Goal: Task Accomplishment & Management: Manage account settings

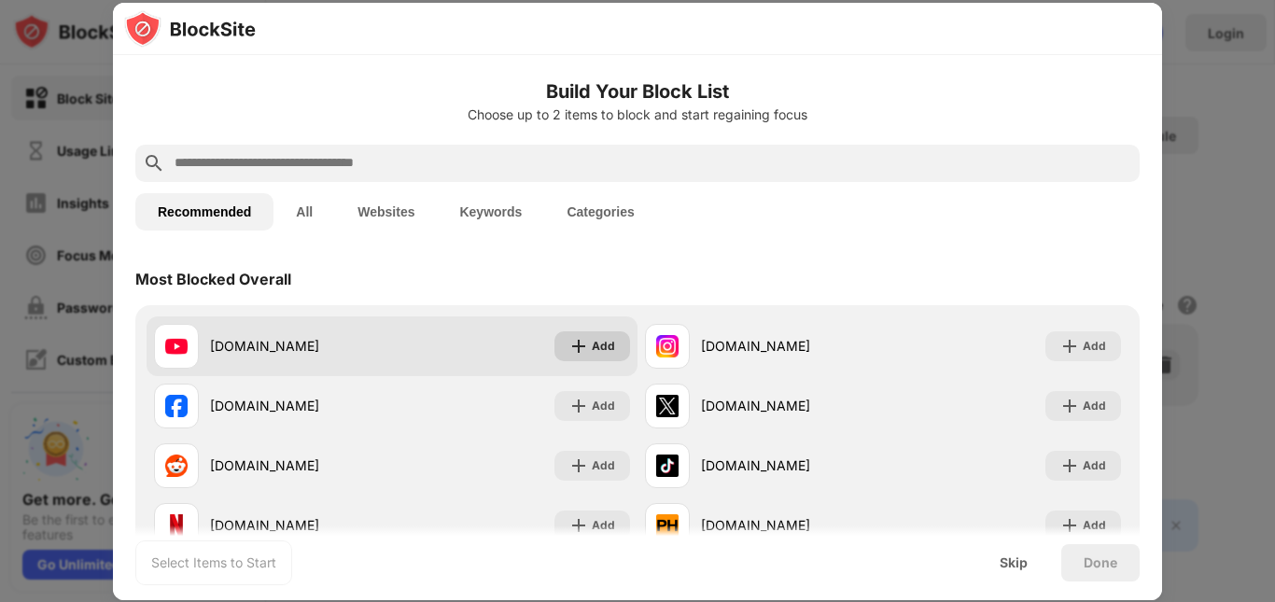
click at [570, 353] on img at bounding box center [578, 346] width 19 height 19
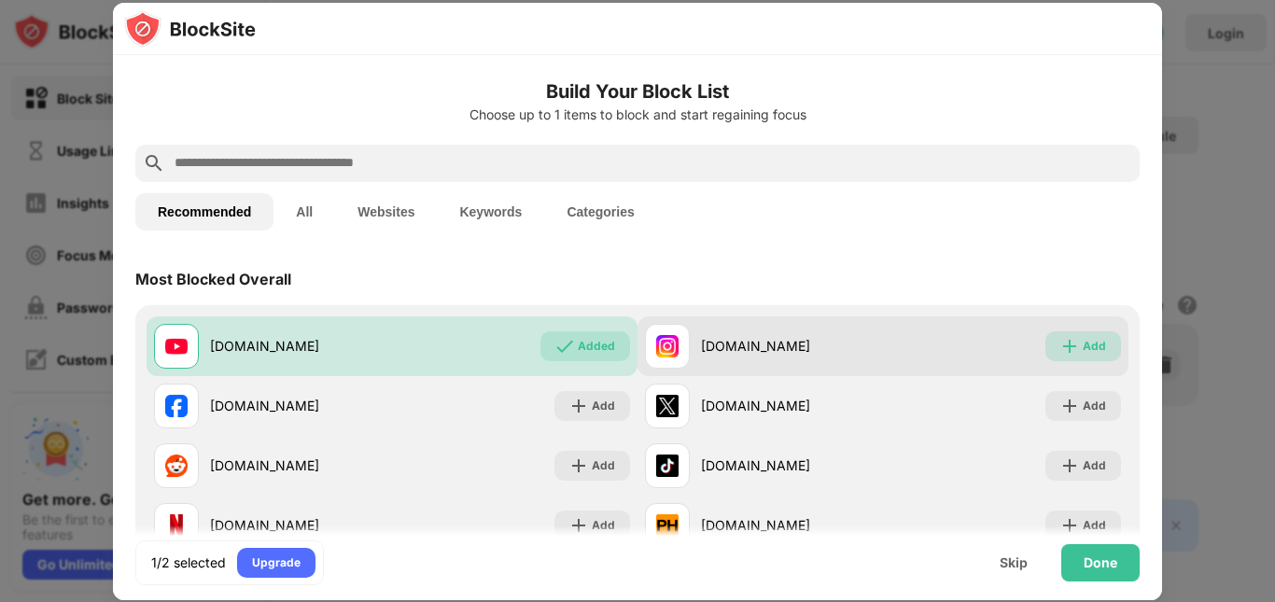
click at [1083, 342] on div "Add" at bounding box center [1094, 346] width 23 height 19
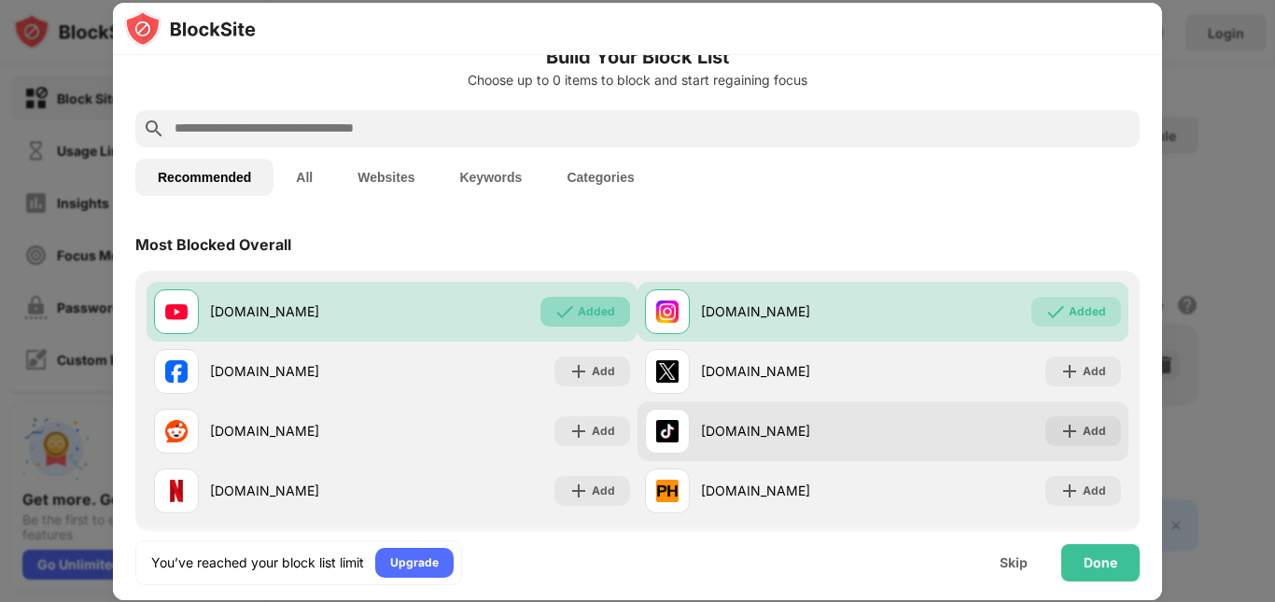
scroll to position [93, 0]
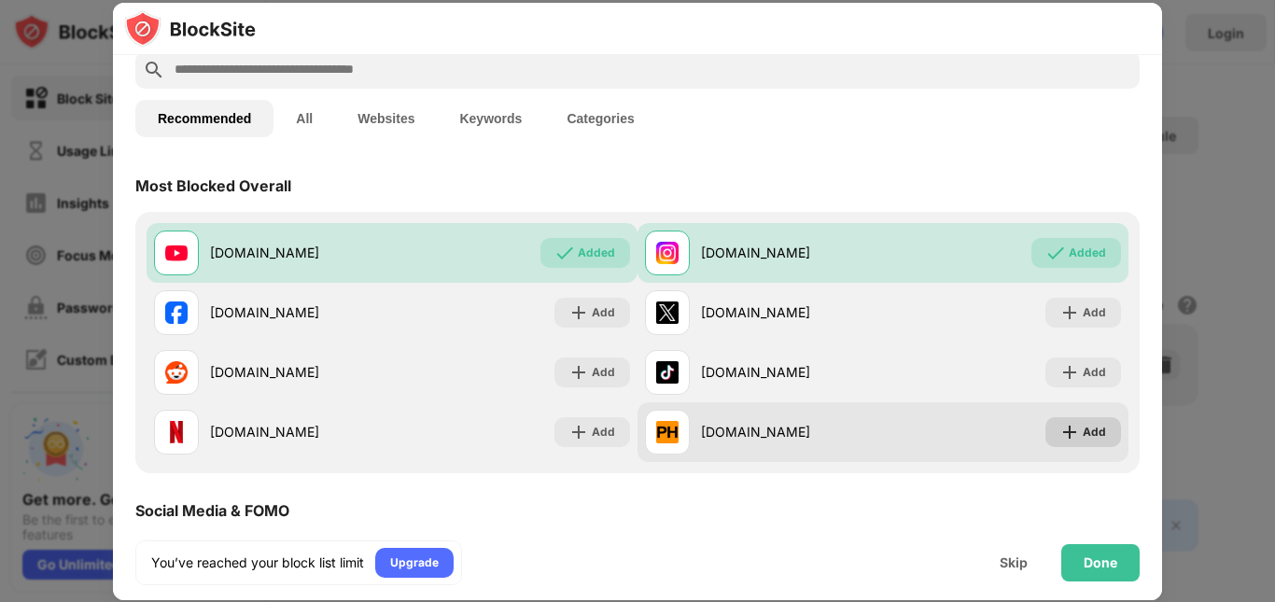
click at [1062, 435] on img at bounding box center [1070, 432] width 19 height 19
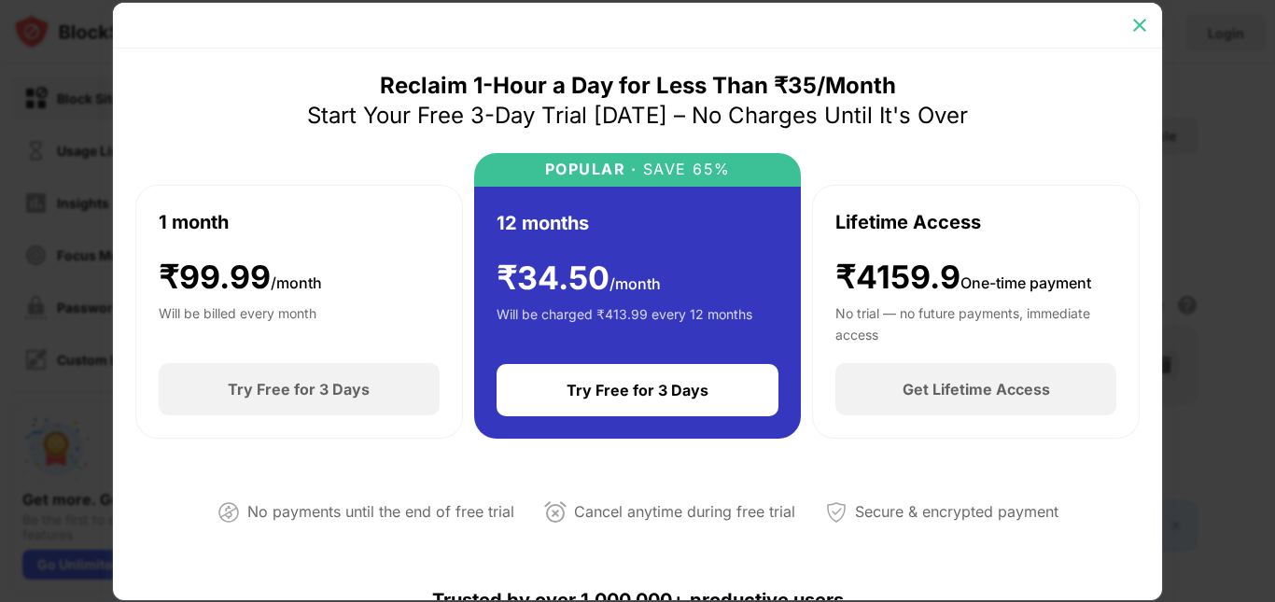
click at [1132, 27] on img at bounding box center [1140, 25] width 19 height 19
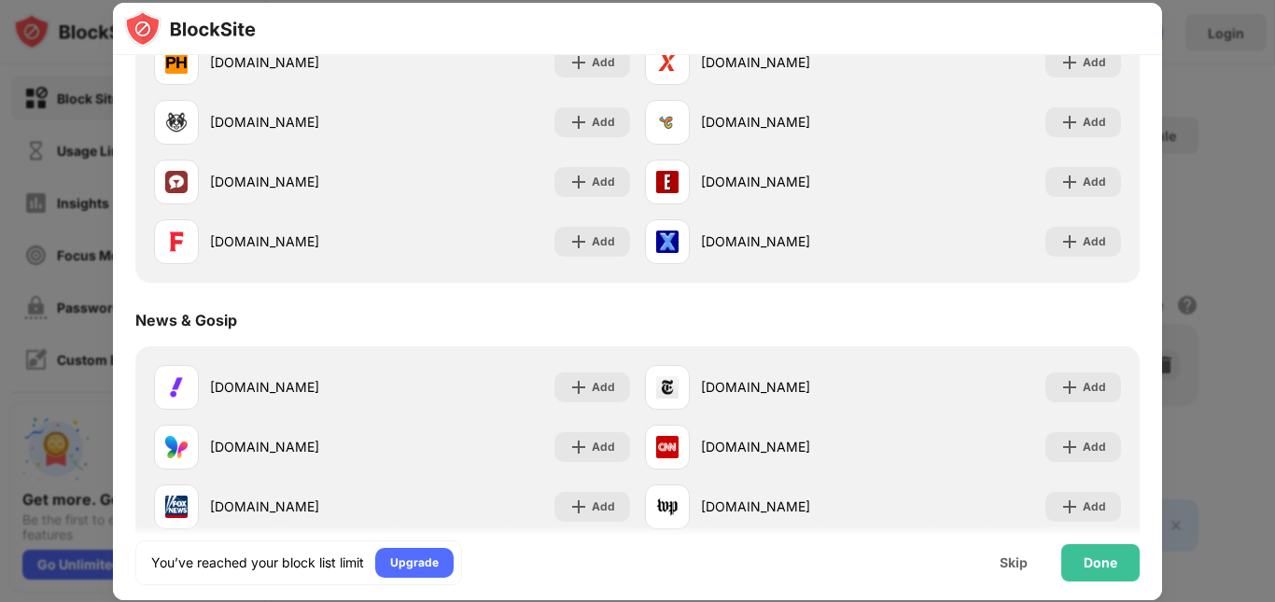
scroll to position [840, 0]
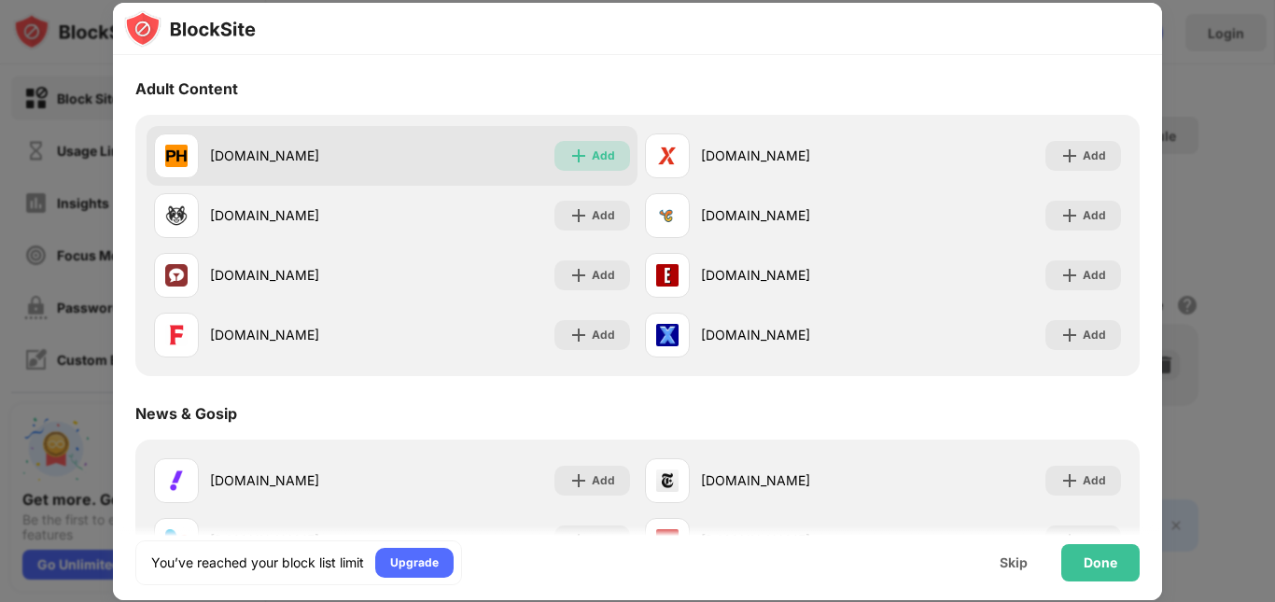
click at [592, 163] on div "Add" at bounding box center [603, 156] width 23 height 19
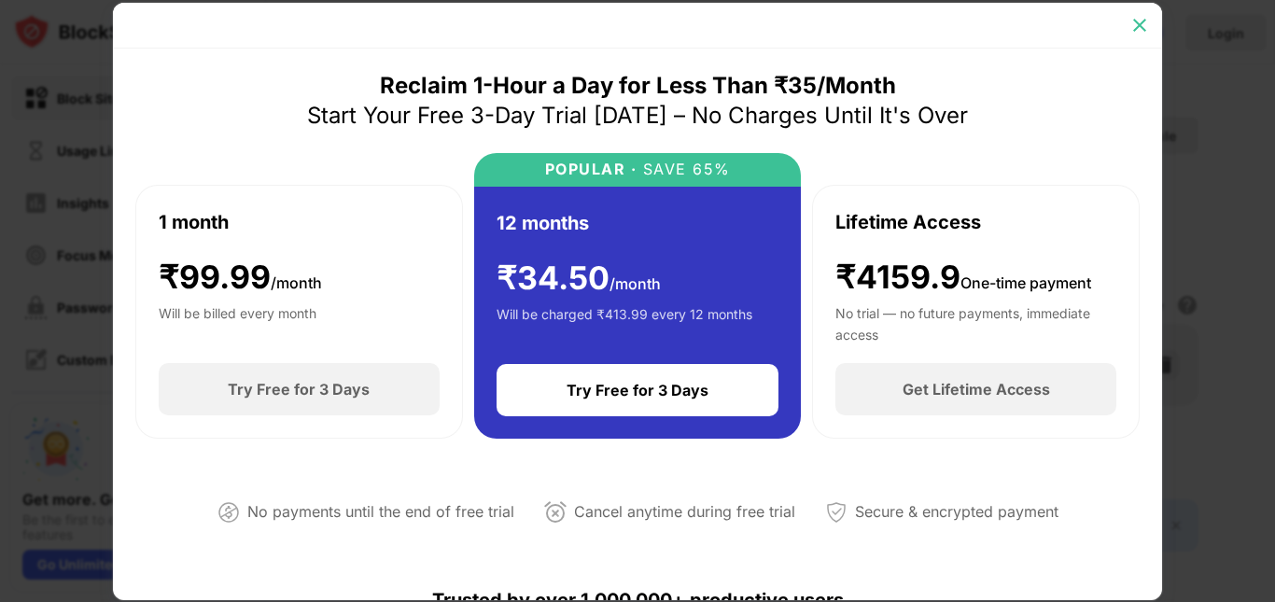
click at [1132, 13] on div at bounding box center [1140, 25] width 30 height 30
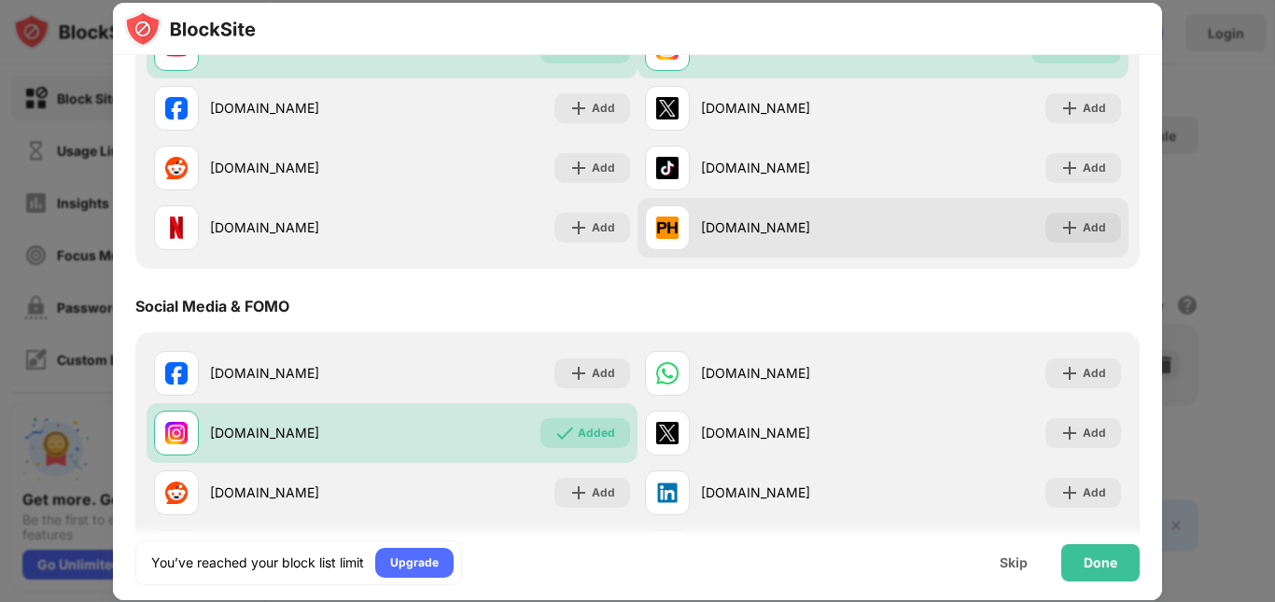
scroll to position [187, 0]
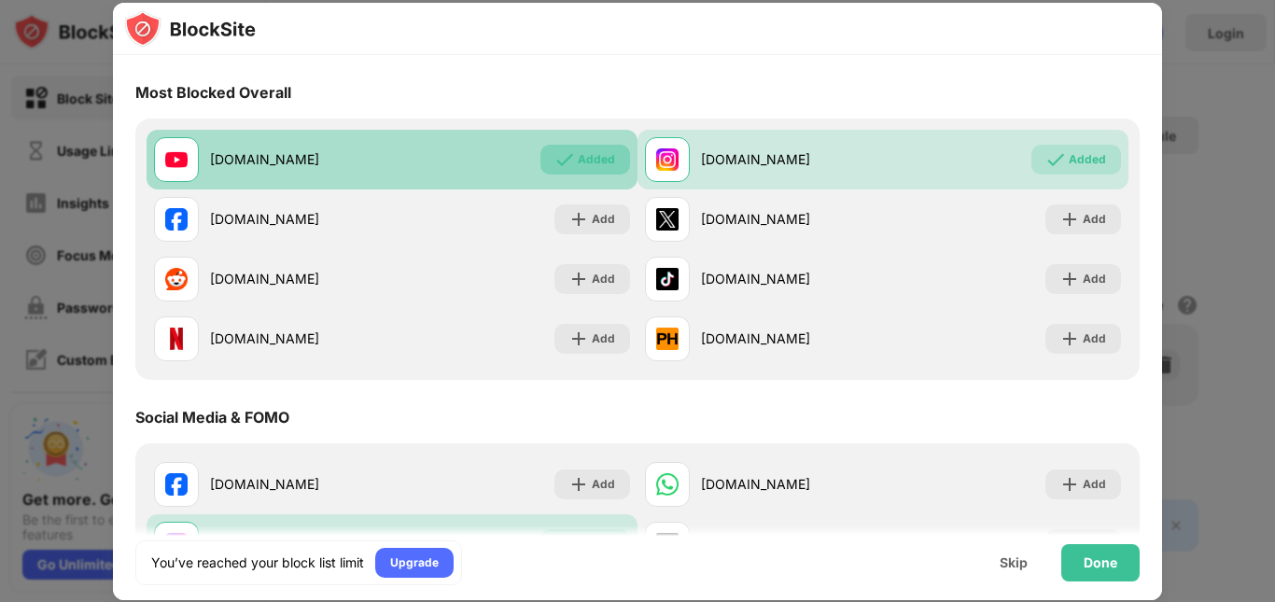
click at [603, 156] on div "Added" at bounding box center [596, 159] width 37 height 19
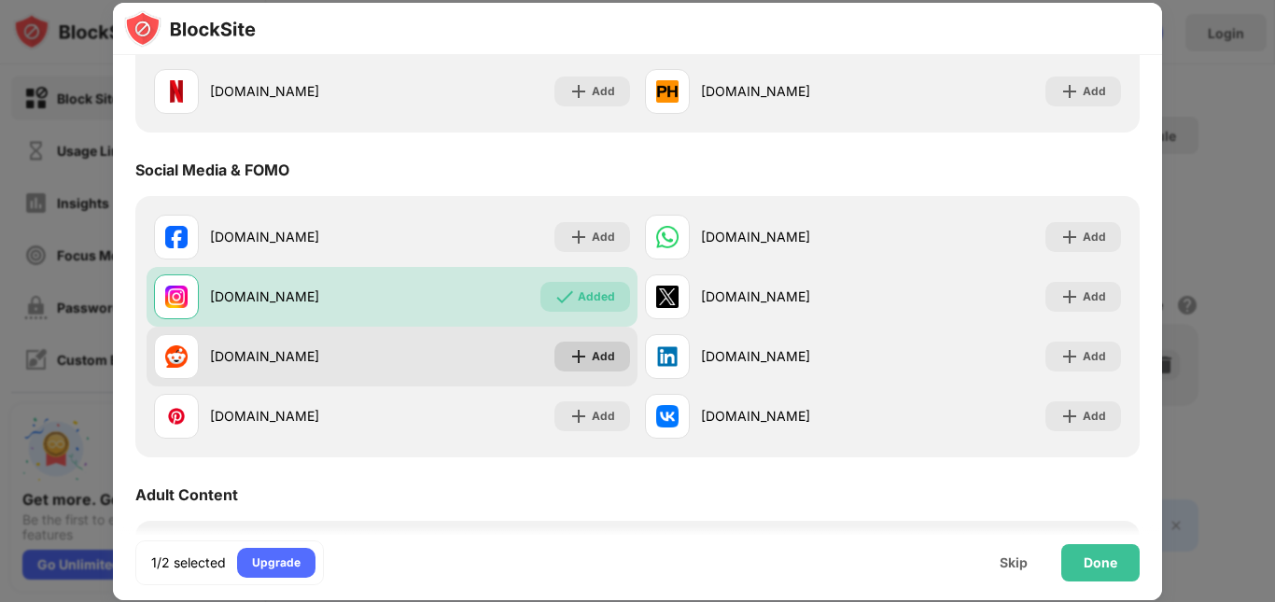
scroll to position [467, 0]
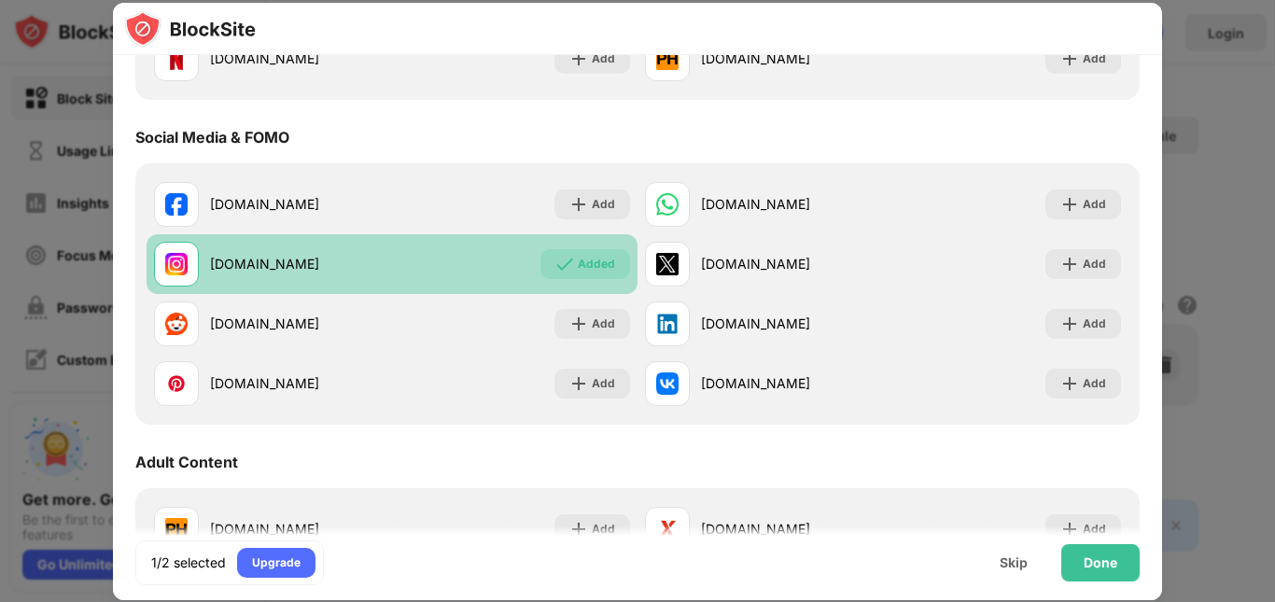
click at [600, 268] on div "Added" at bounding box center [596, 264] width 37 height 19
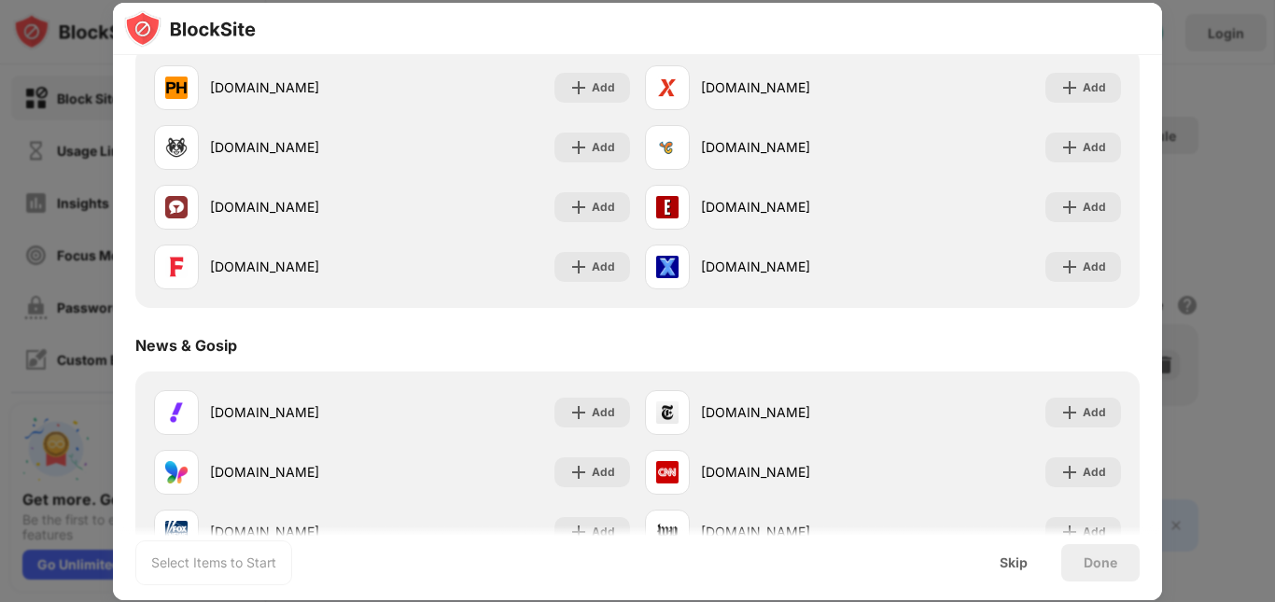
scroll to position [934, 0]
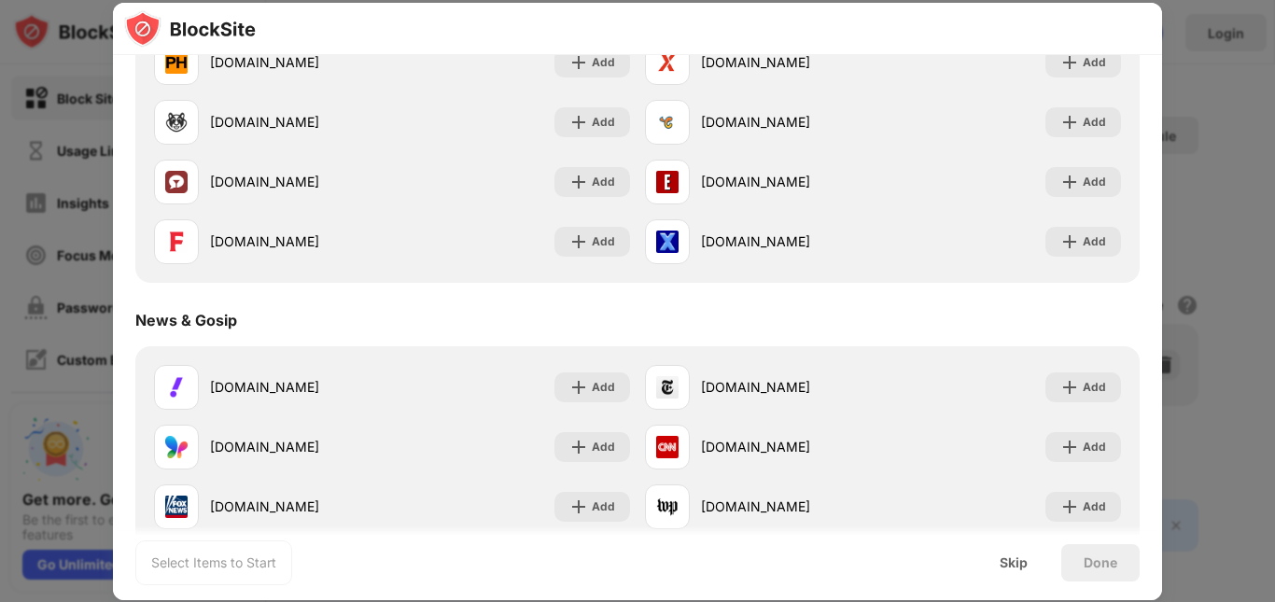
click at [1185, 234] on div at bounding box center [637, 301] width 1275 height 602
click at [1023, 561] on div "Skip" at bounding box center [1014, 562] width 28 height 15
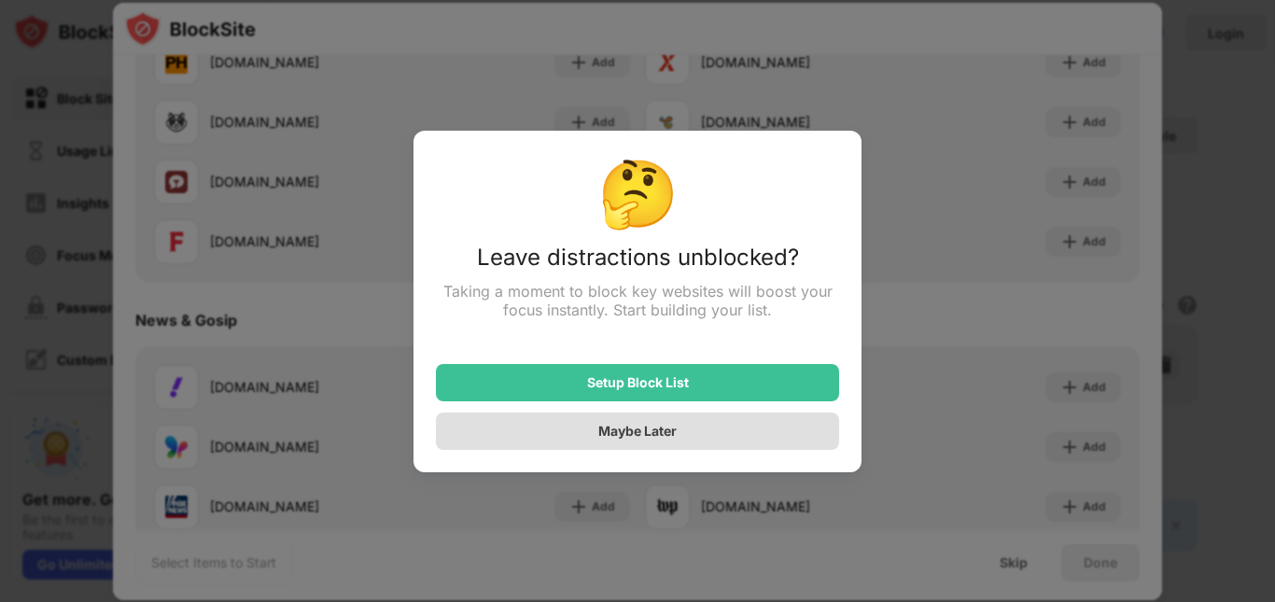
click at [716, 439] on div "Maybe Later" at bounding box center [637, 431] width 403 height 37
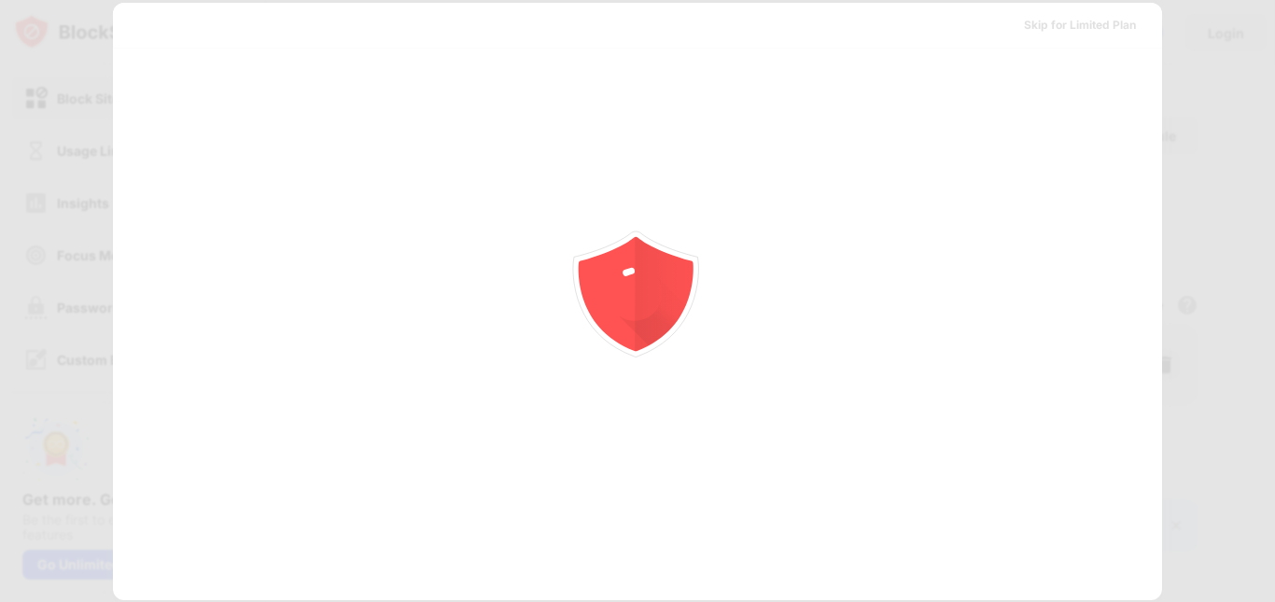
scroll to position [0, 0]
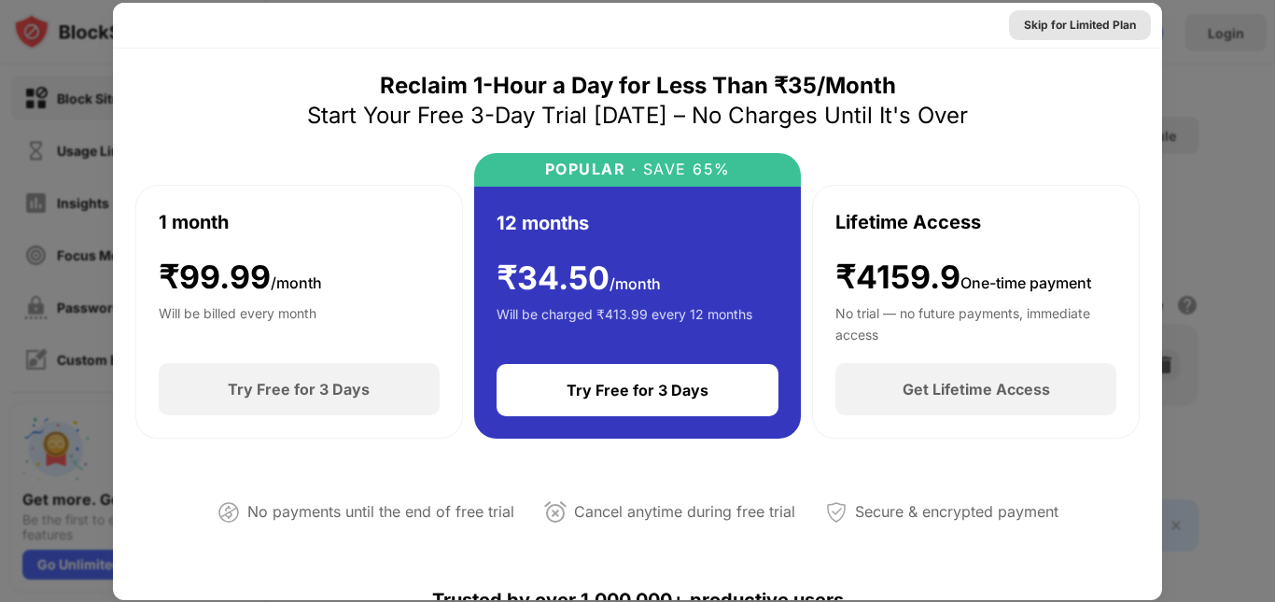
click at [1088, 26] on div "Skip for Limited Plan" at bounding box center [1080, 25] width 112 height 19
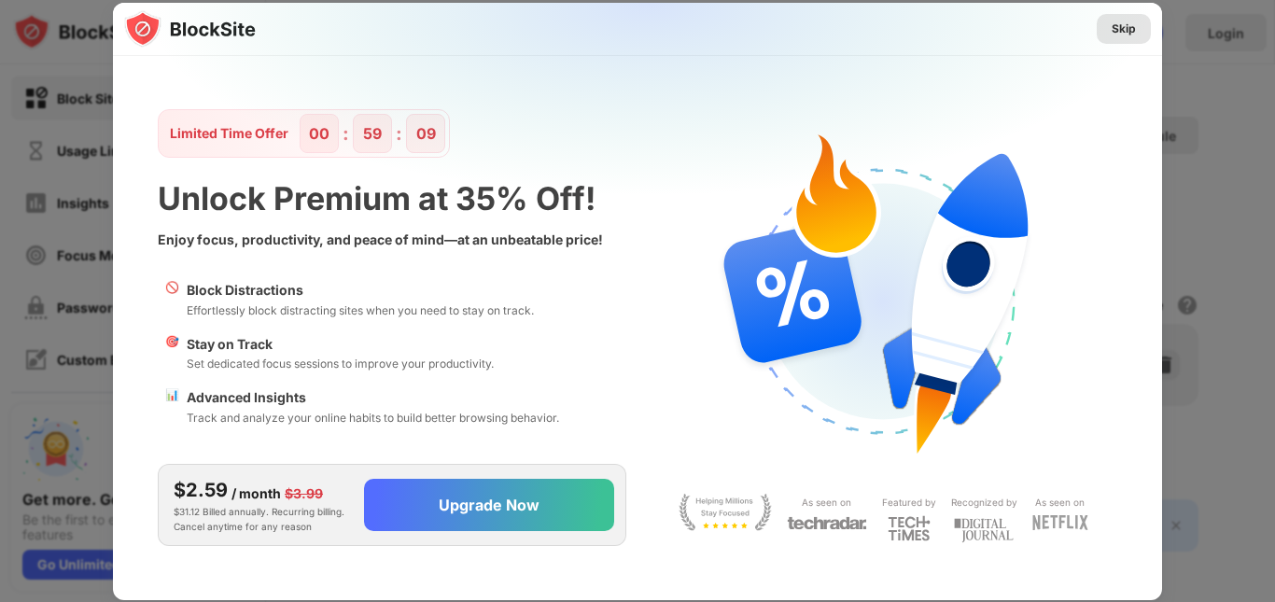
click at [1116, 38] on div "Skip" at bounding box center [1124, 29] width 54 height 30
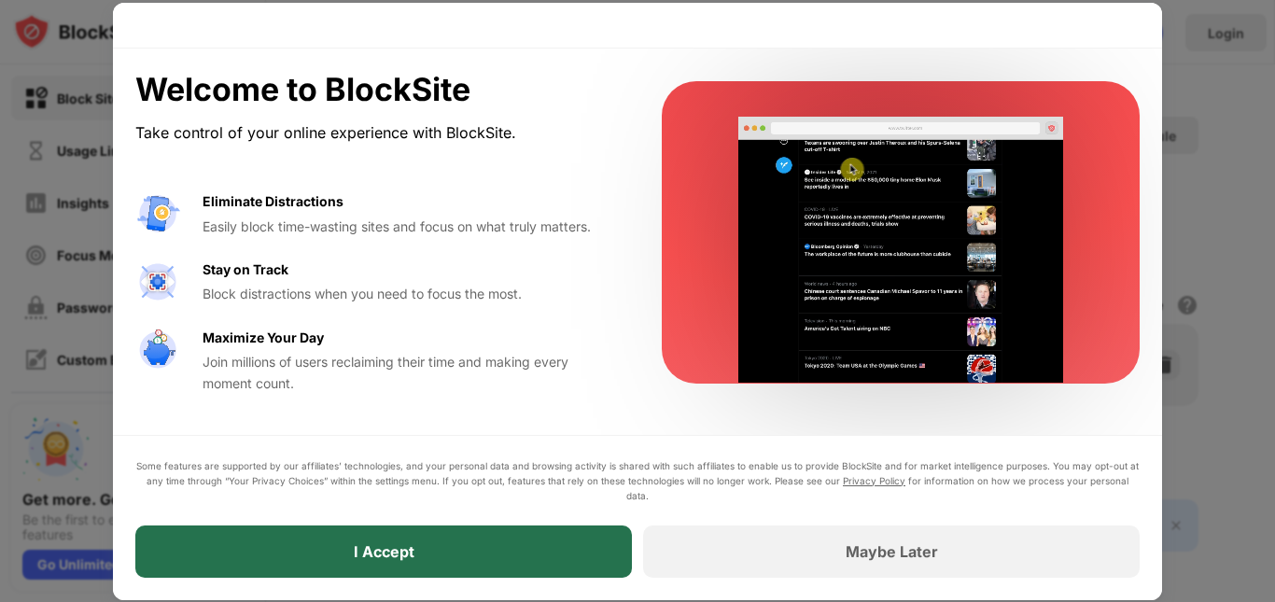
click at [591, 555] on div "I Accept" at bounding box center [383, 552] width 497 height 52
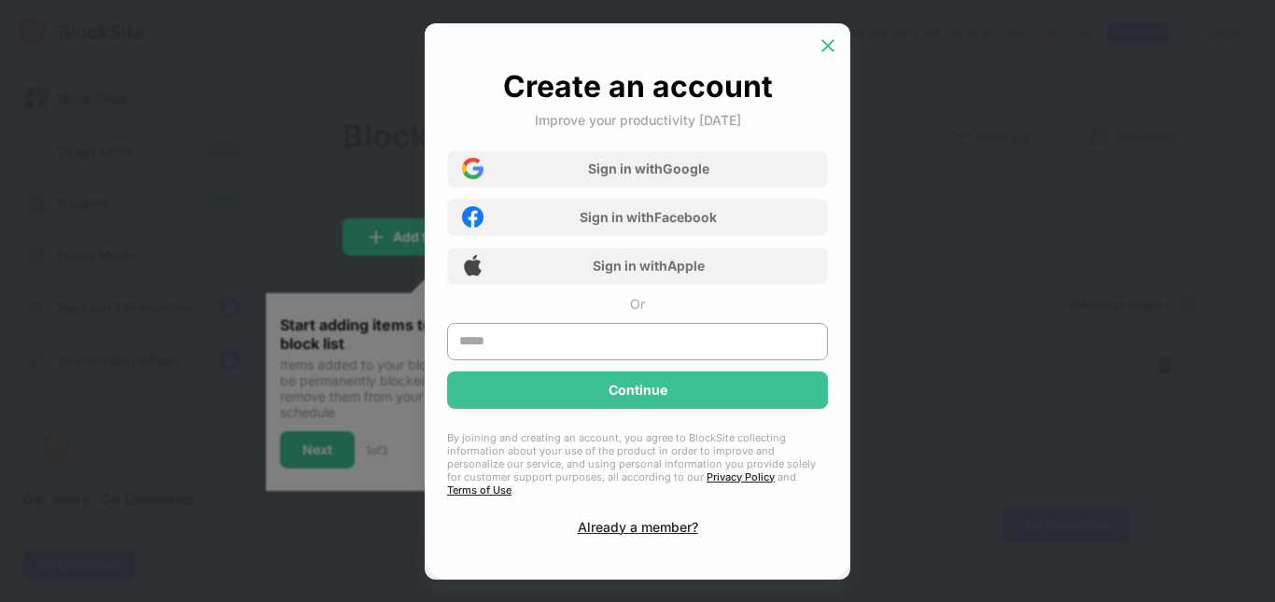
click at [832, 45] on img at bounding box center [828, 45] width 19 height 19
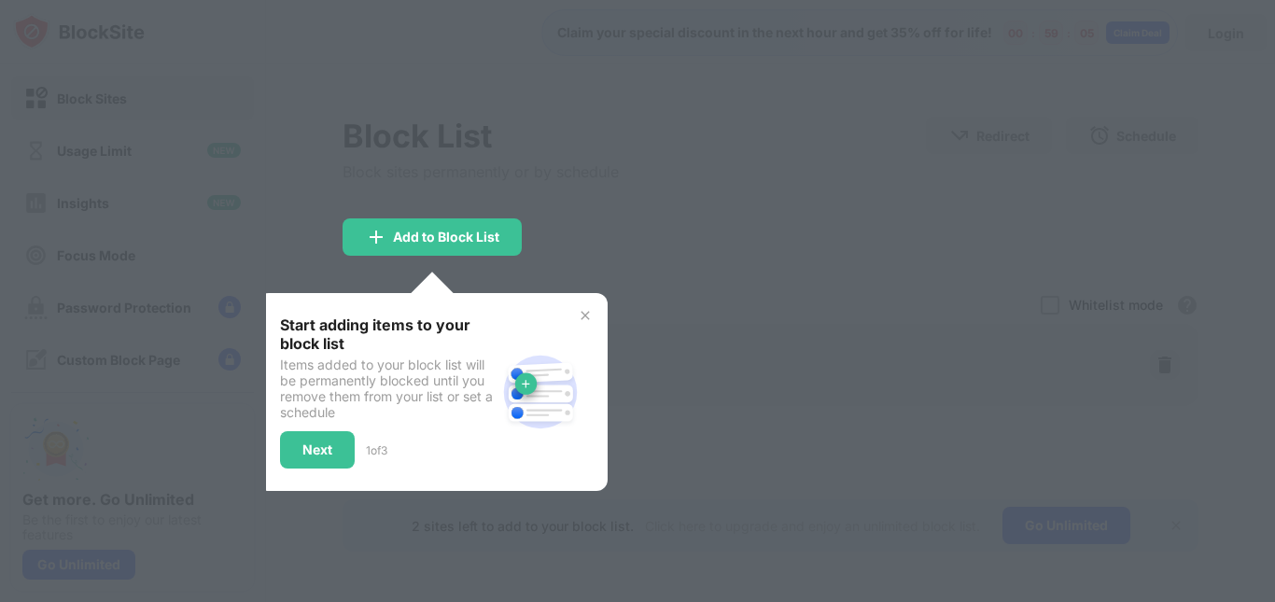
click at [584, 314] on img at bounding box center [585, 315] width 15 height 15
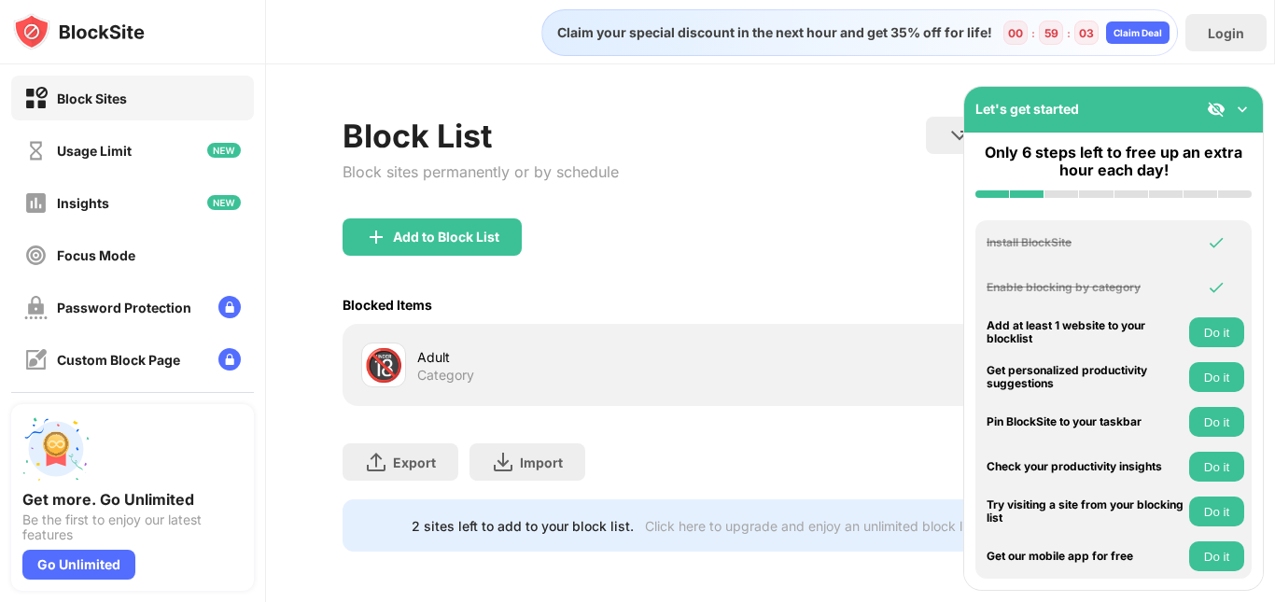
click at [1243, 109] on img at bounding box center [1242, 109] width 19 height 19
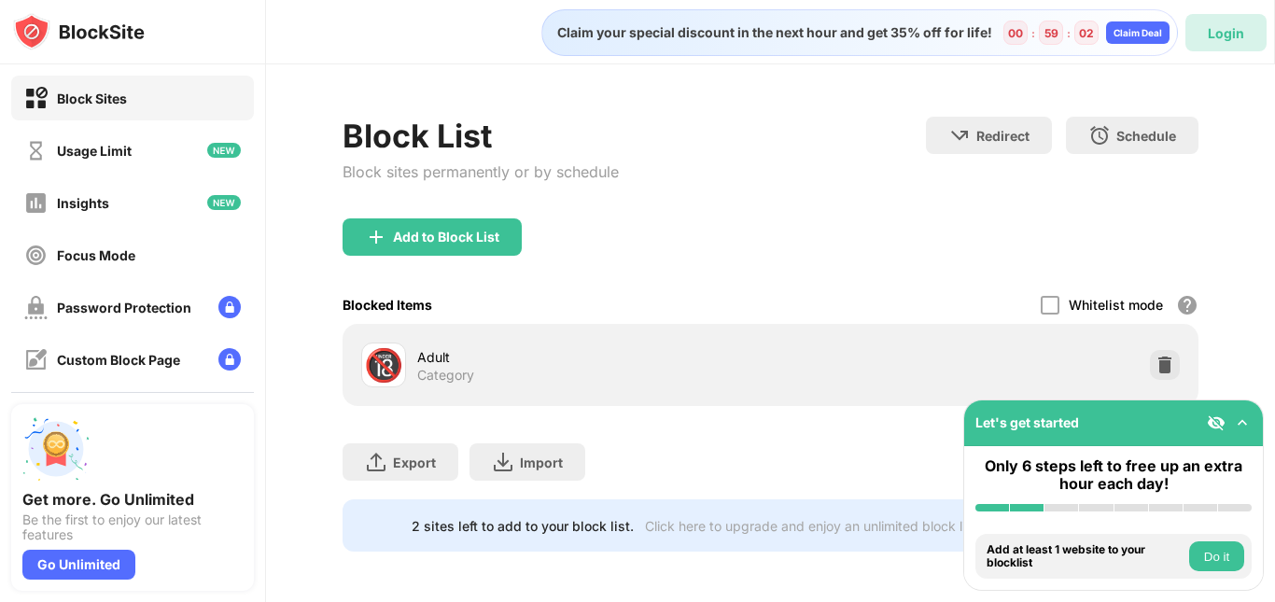
click at [1227, 35] on div "Login" at bounding box center [1226, 33] width 36 height 16
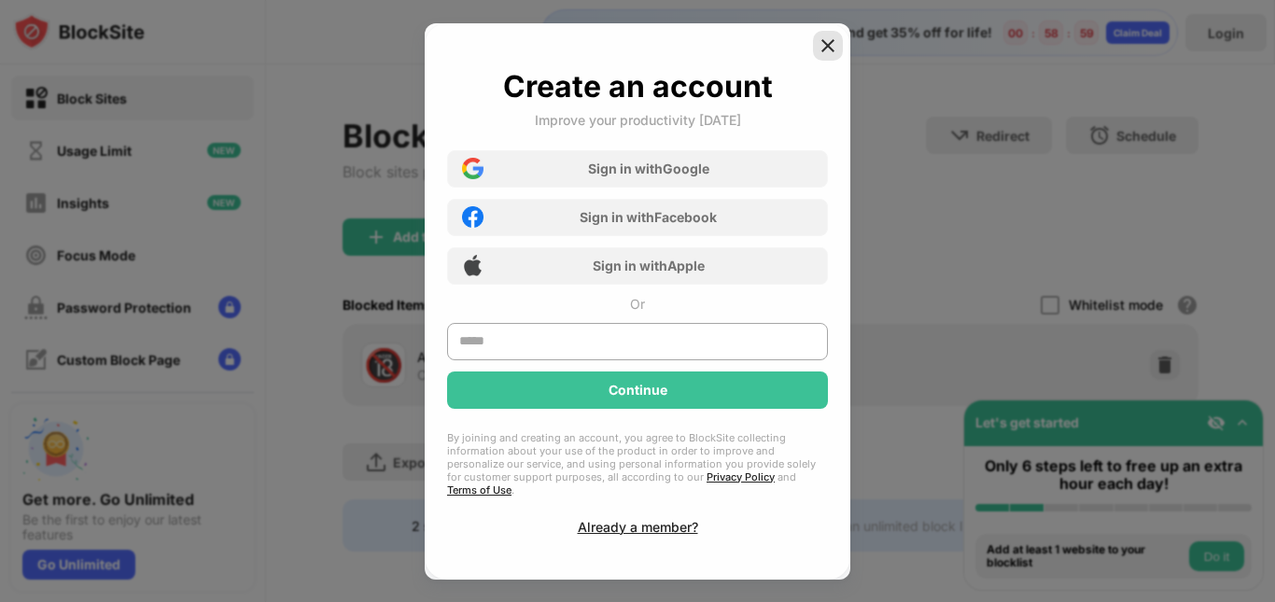
click at [824, 45] on img at bounding box center [828, 45] width 19 height 19
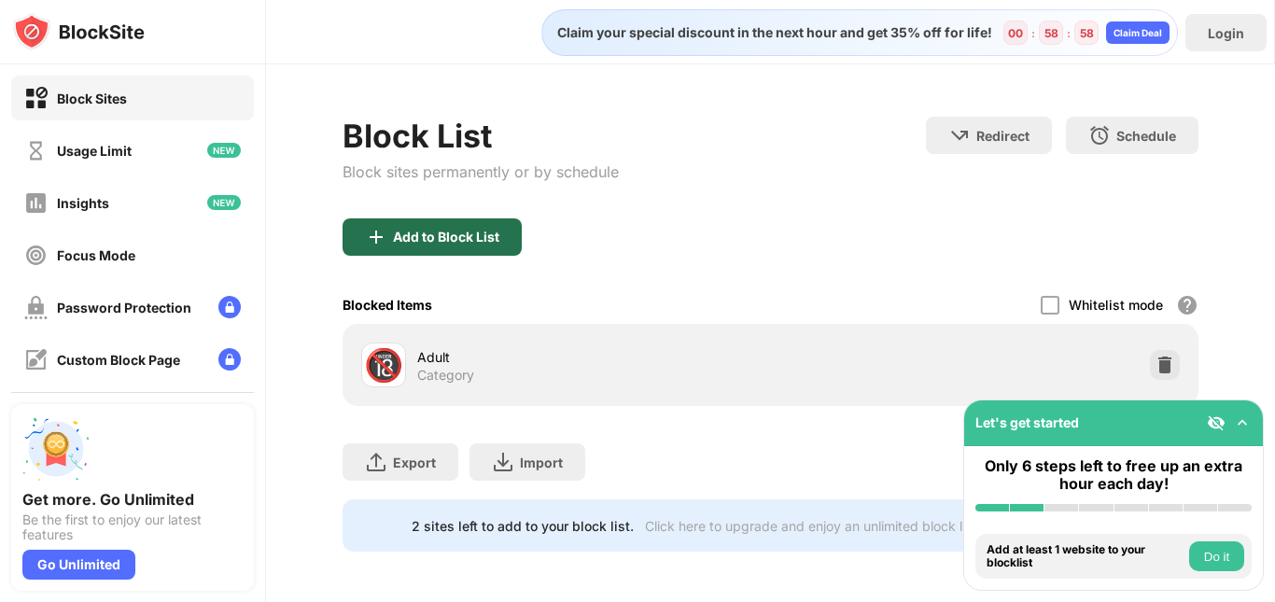
click at [458, 238] on div "Add to Block List" at bounding box center [446, 237] width 106 height 15
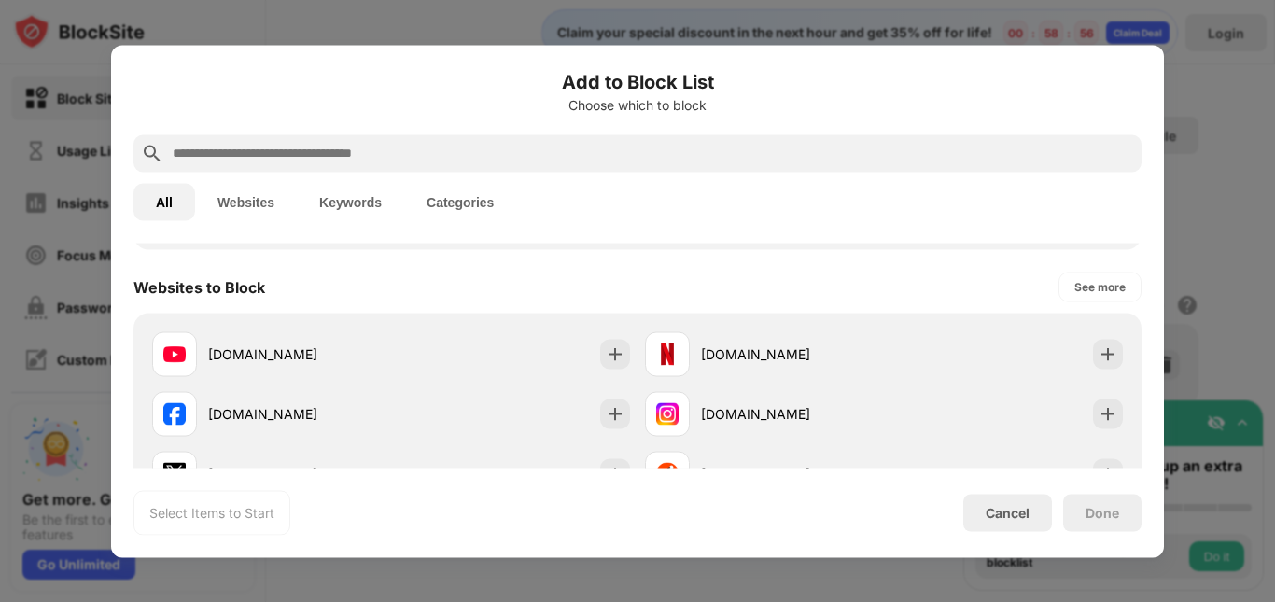
scroll to position [280, 0]
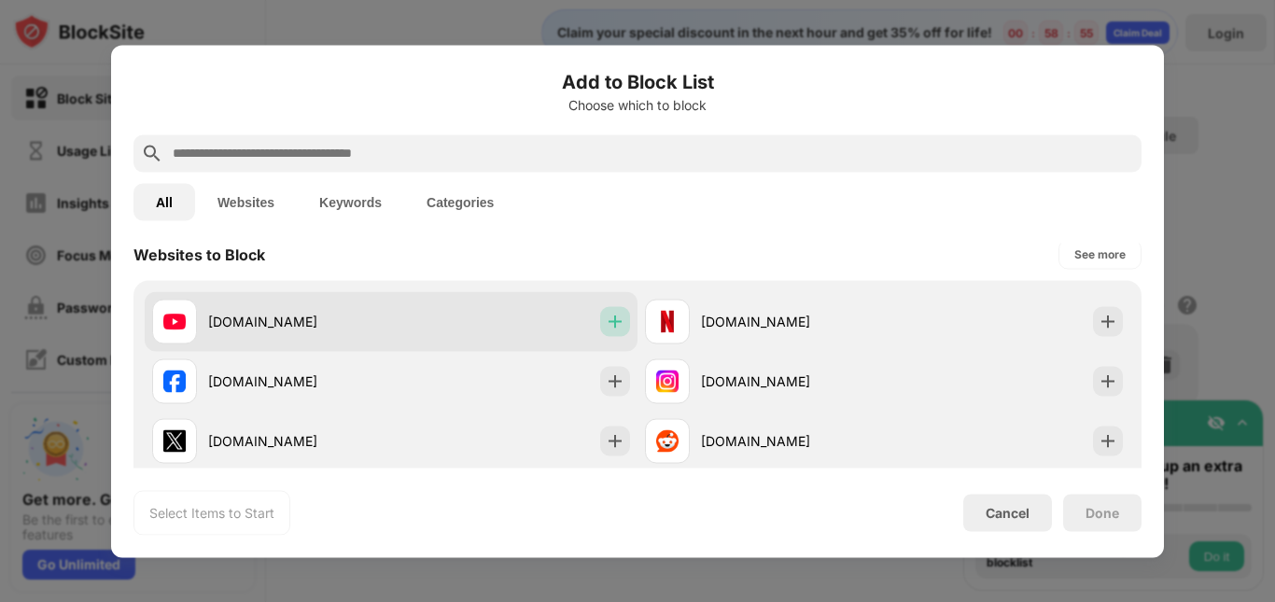
click at [606, 325] on img at bounding box center [615, 321] width 19 height 19
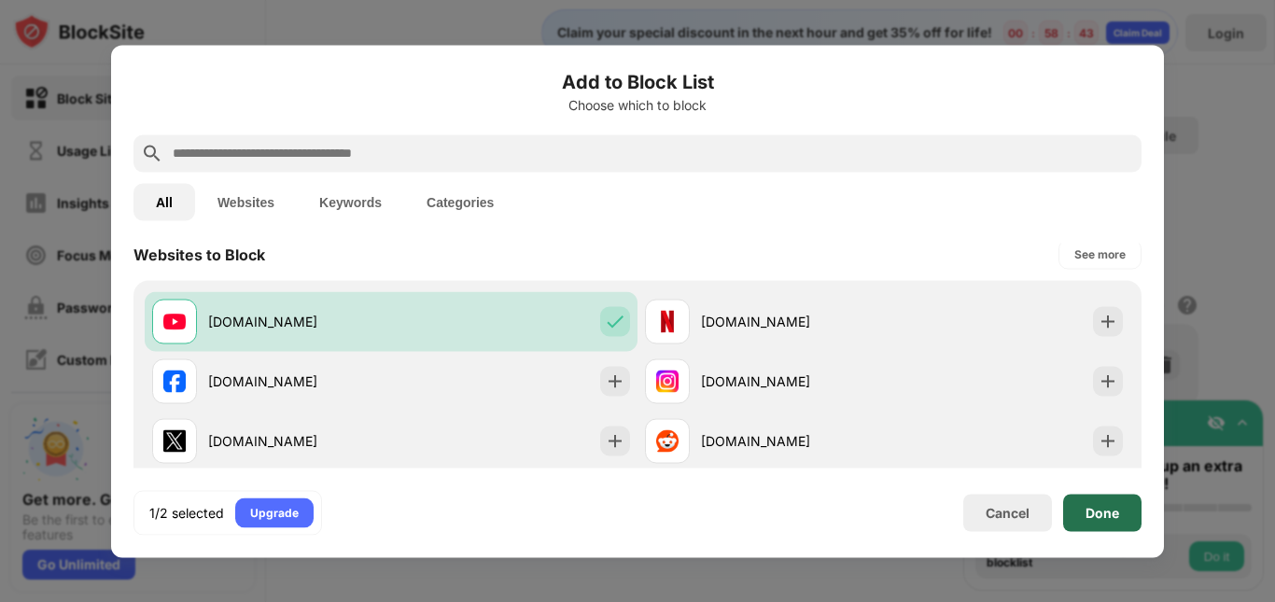
click at [1099, 506] on div "Done" at bounding box center [1103, 512] width 34 height 15
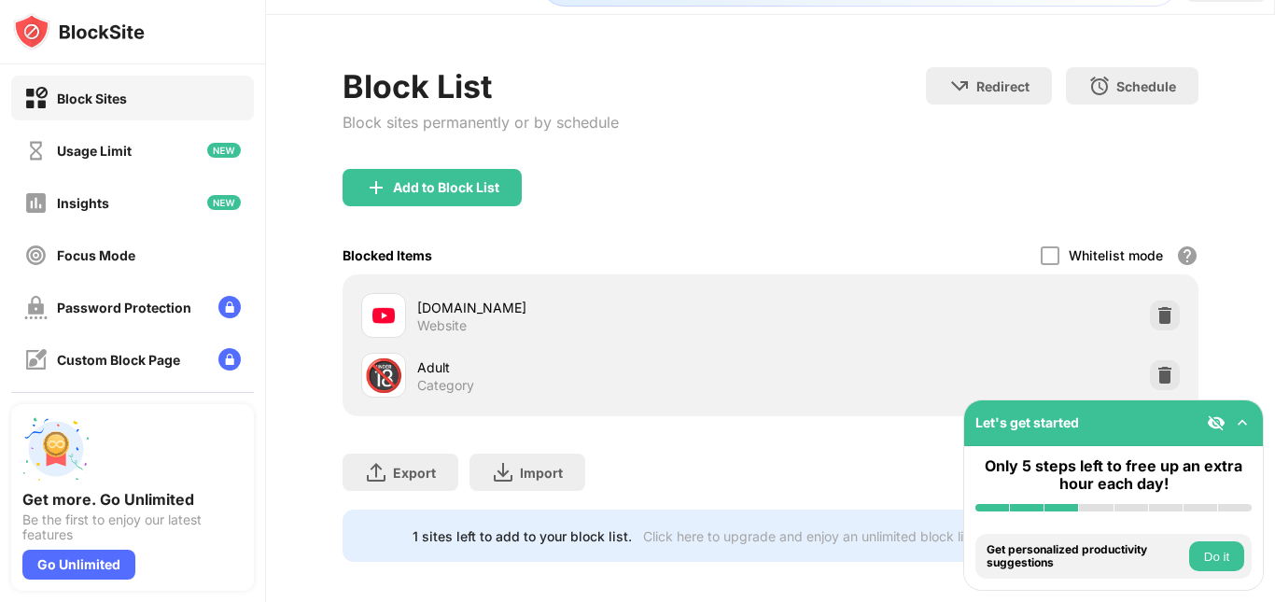
scroll to position [76, 0]
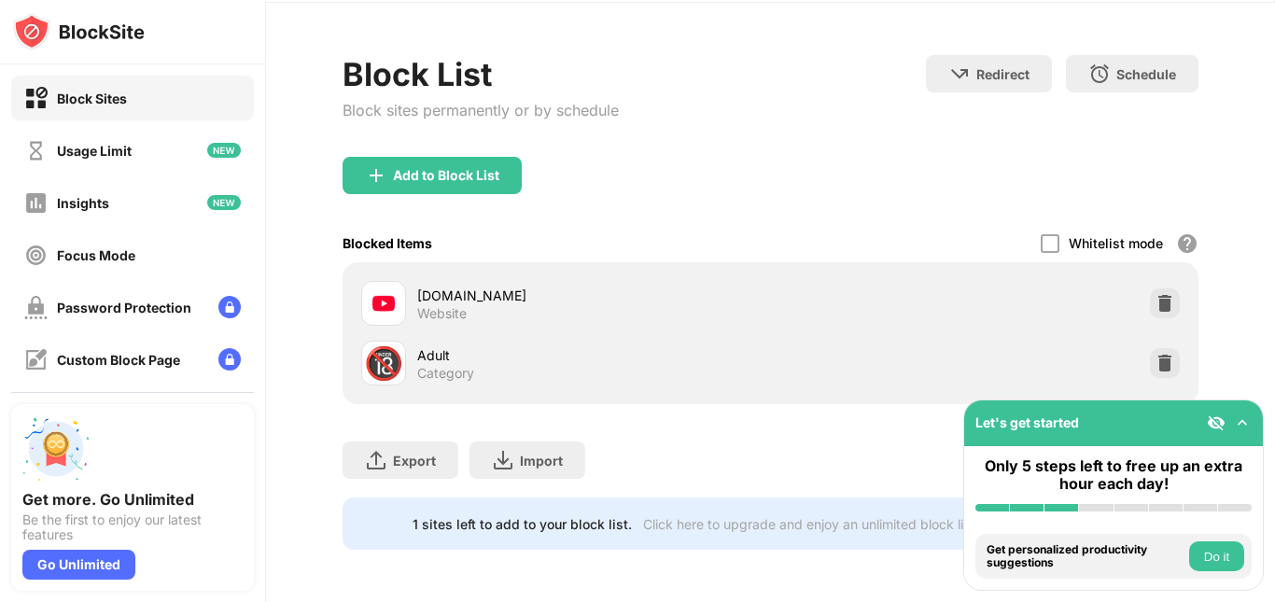
click at [1219, 560] on button "Do it" at bounding box center [1216, 556] width 55 height 30
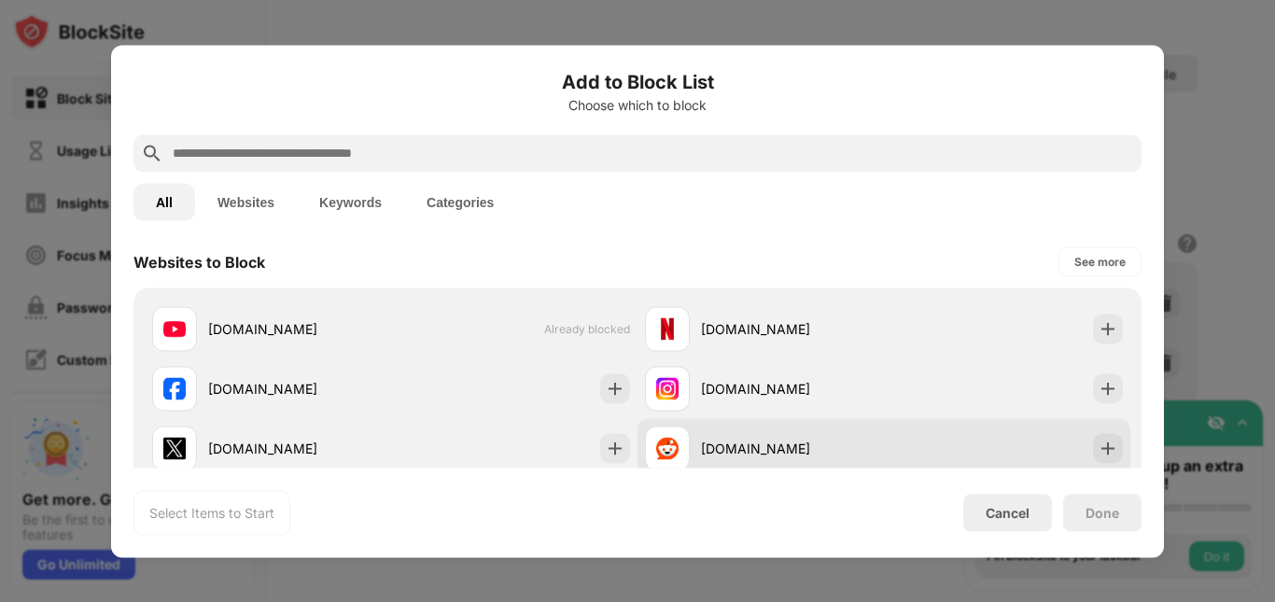
scroll to position [280, 0]
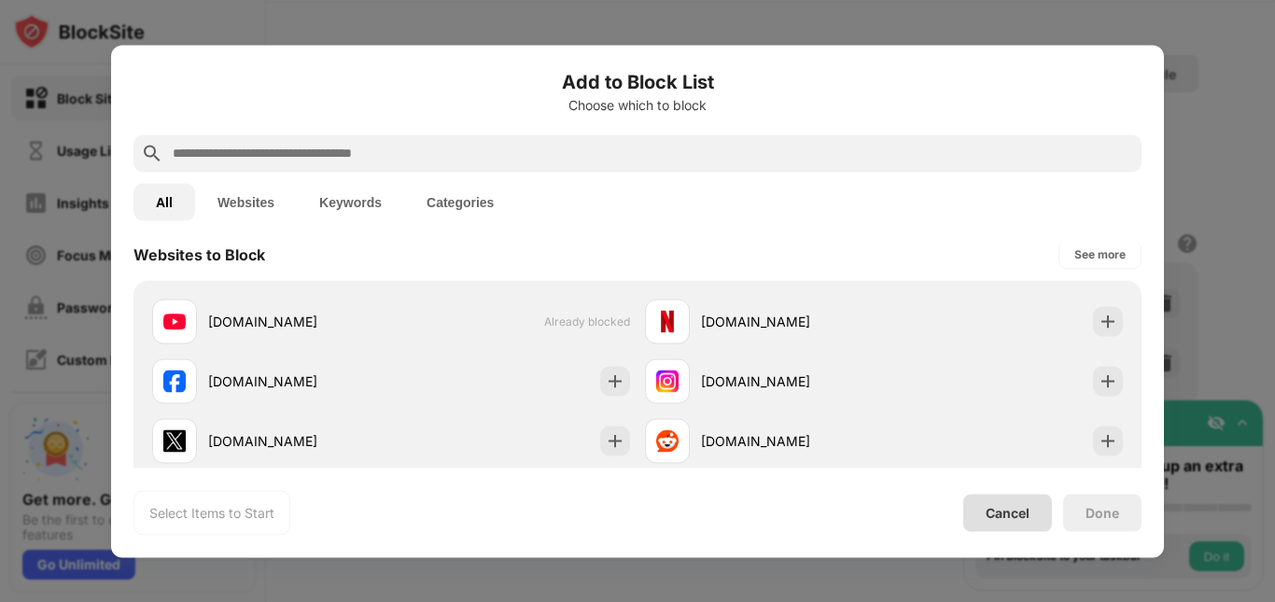
click at [1030, 508] on div "Cancel" at bounding box center [1007, 512] width 89 height 37
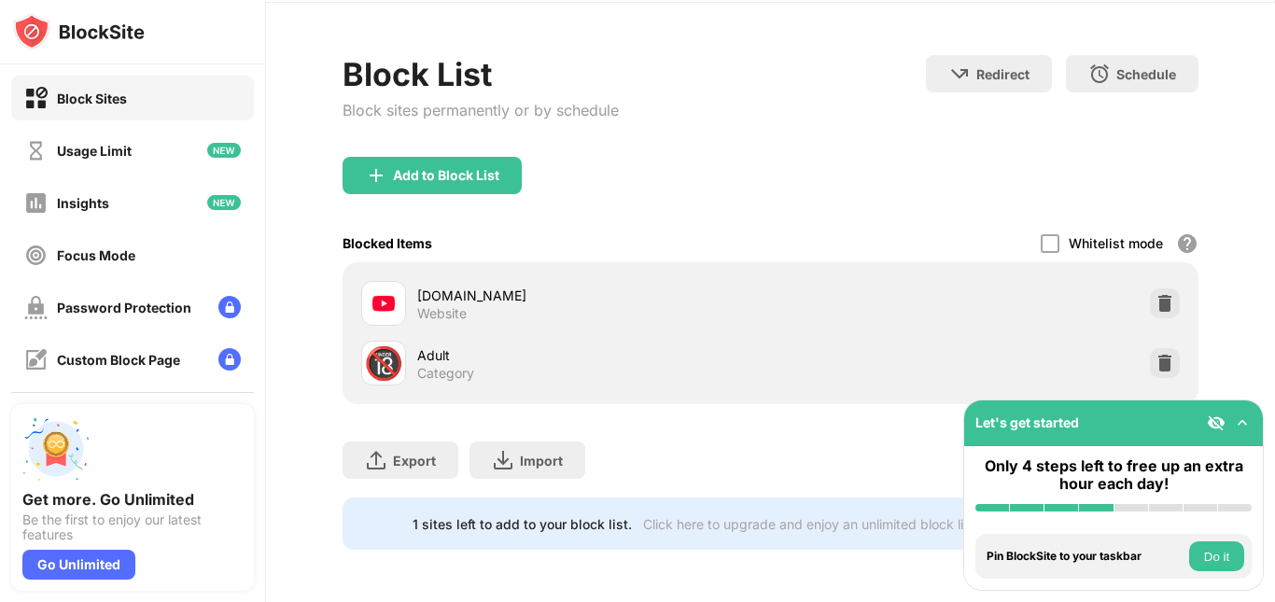
click at [1128, 511] on div at bounding box center [1132, 507] width 34 height 7
click at [1201, 555] on button "Do it" at bounding box center [1216, 556] width 55 height 30
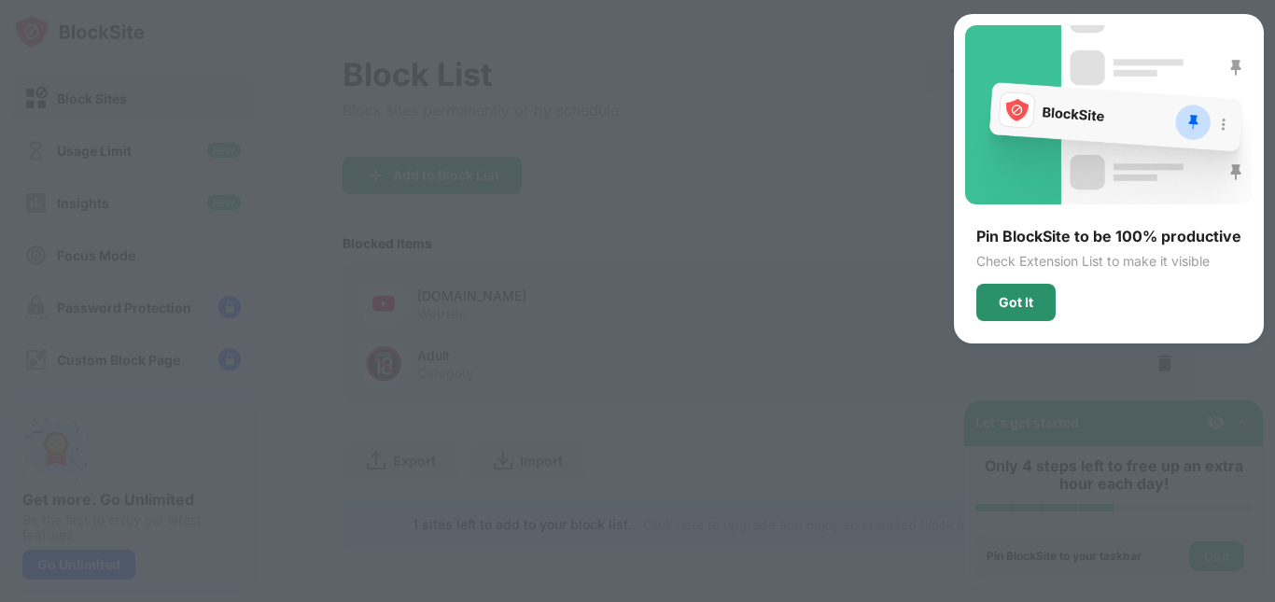
click at [1019, 305] on div "Got It" at bounding box center [1016, 302] width 35 height 15
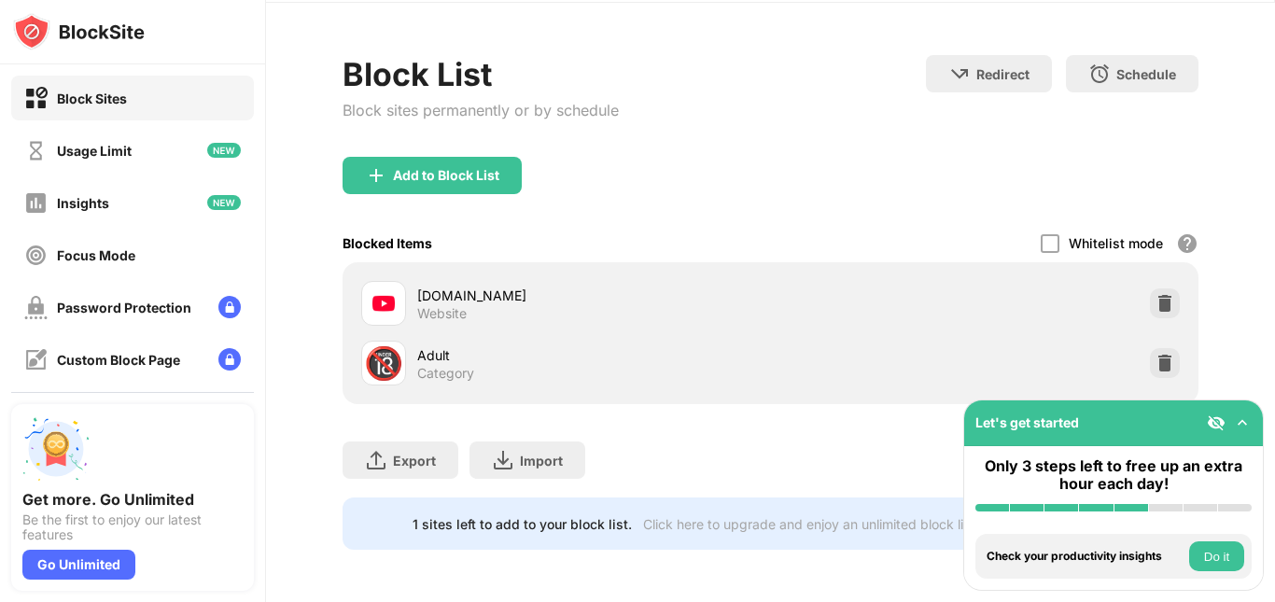
click at [1208, 561] on button "Do it" at bounding box center [1216, 556] width 55 height 30
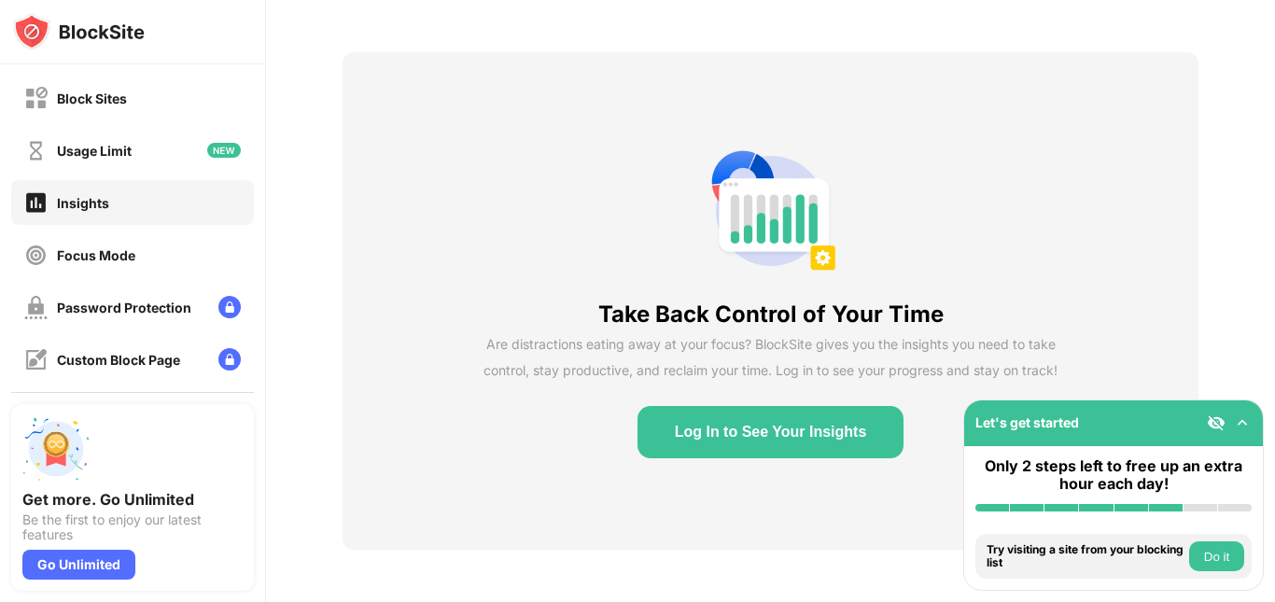
click at [751, 436] on button "Log In to See Your Insights" at bounding box center [771, 432] width 267 height 52
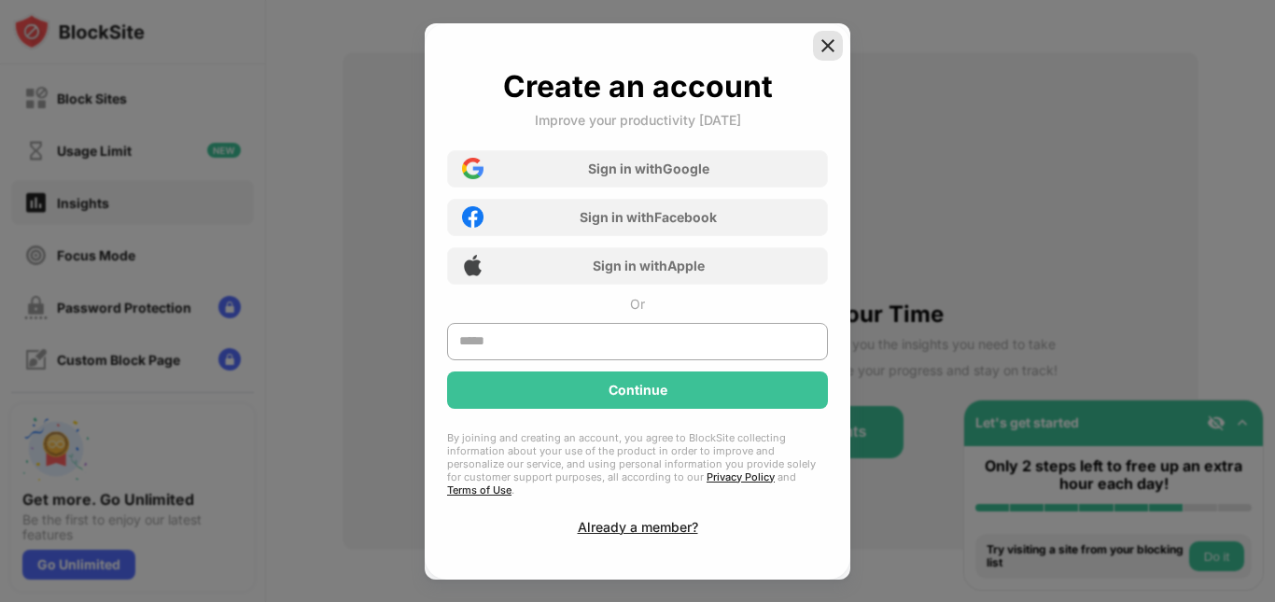
click at [830, 49] on img at bounding box center [828, 45] width 19 height 19
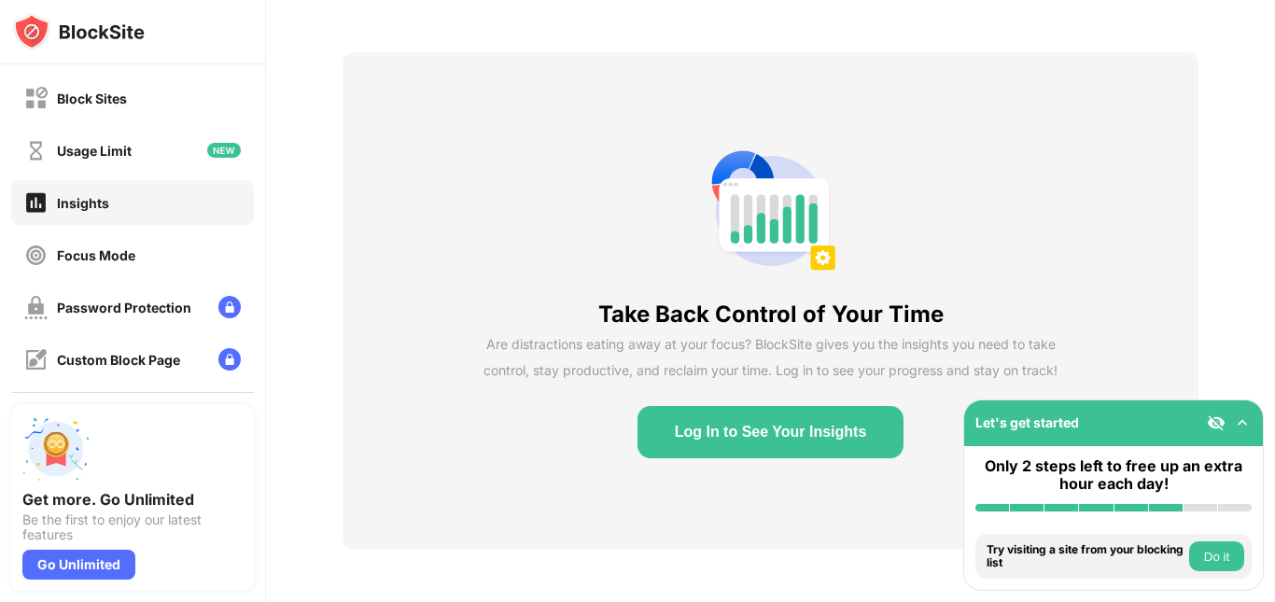
click at [1206, 563] on button "Do it" at bounding box center [1216, 556] width 55 height 30
click at [1245, 428] on img at bounding box center [1242, 423] width 19 height 19
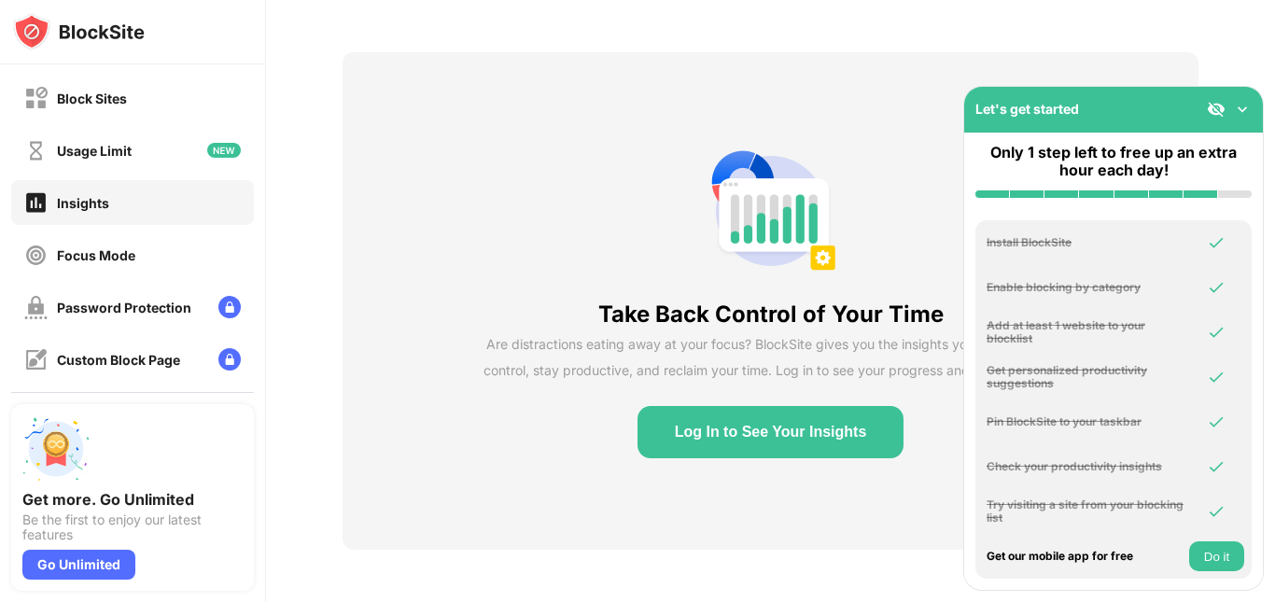
scroll to position [78, 0]
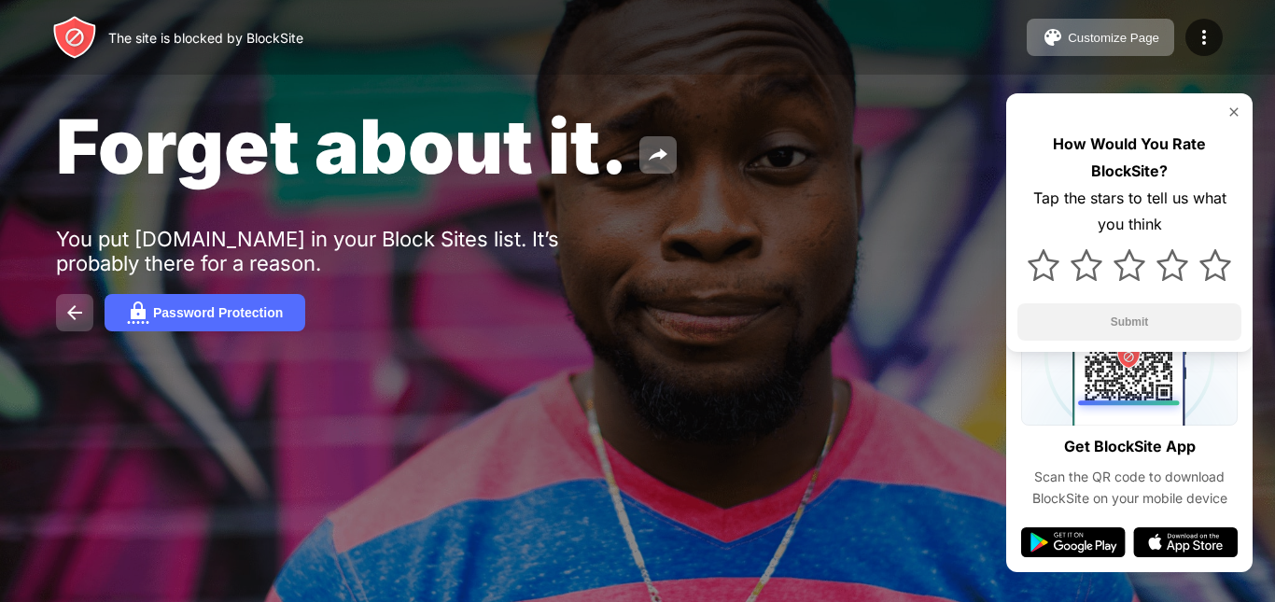
click at [78, 316] on img at bounding box center [74, 313] width 22 height 22
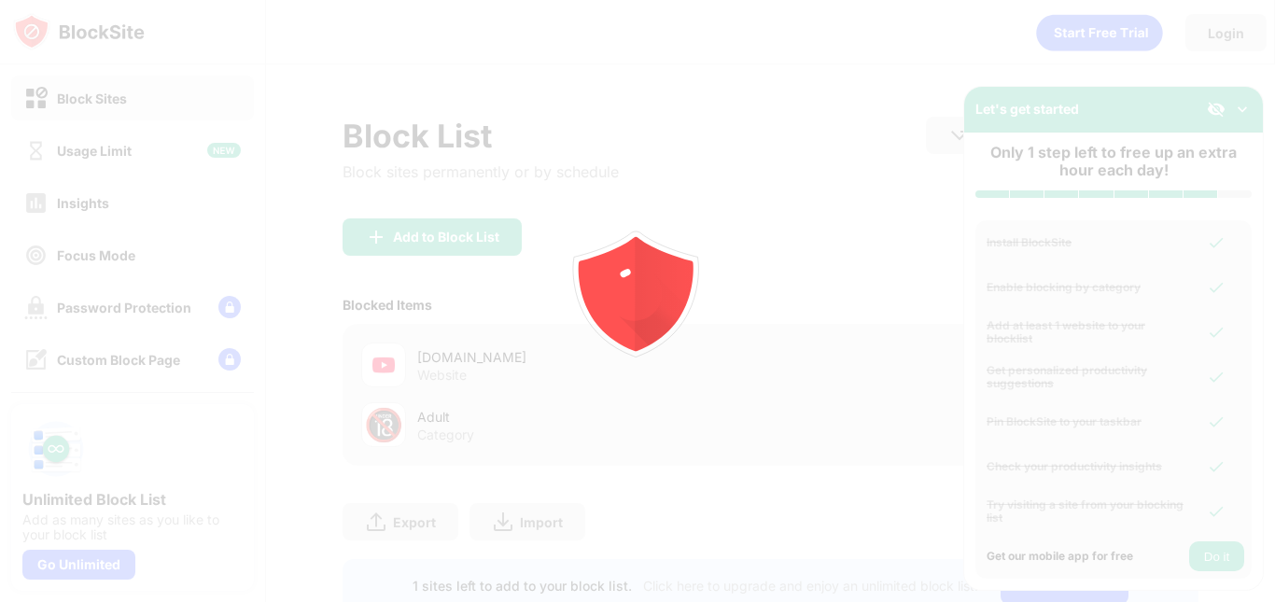
click at [689, 355] on icon "animation" at bounding box center [638, 302] width 336 height 336
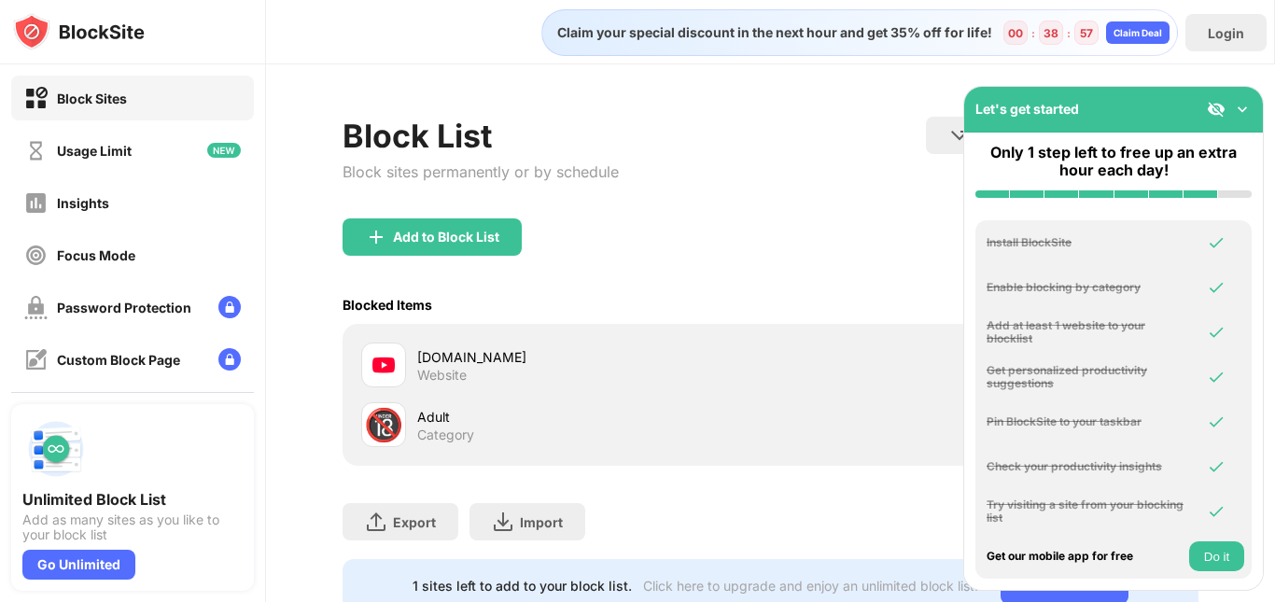
click at [689, 354] on div "[DOMAIN_NAME]" at bounding box center [594, 357] width 354 height 20
click at [433, 371] on div "Website" at bounding box center [441, 375] width 49 height 17
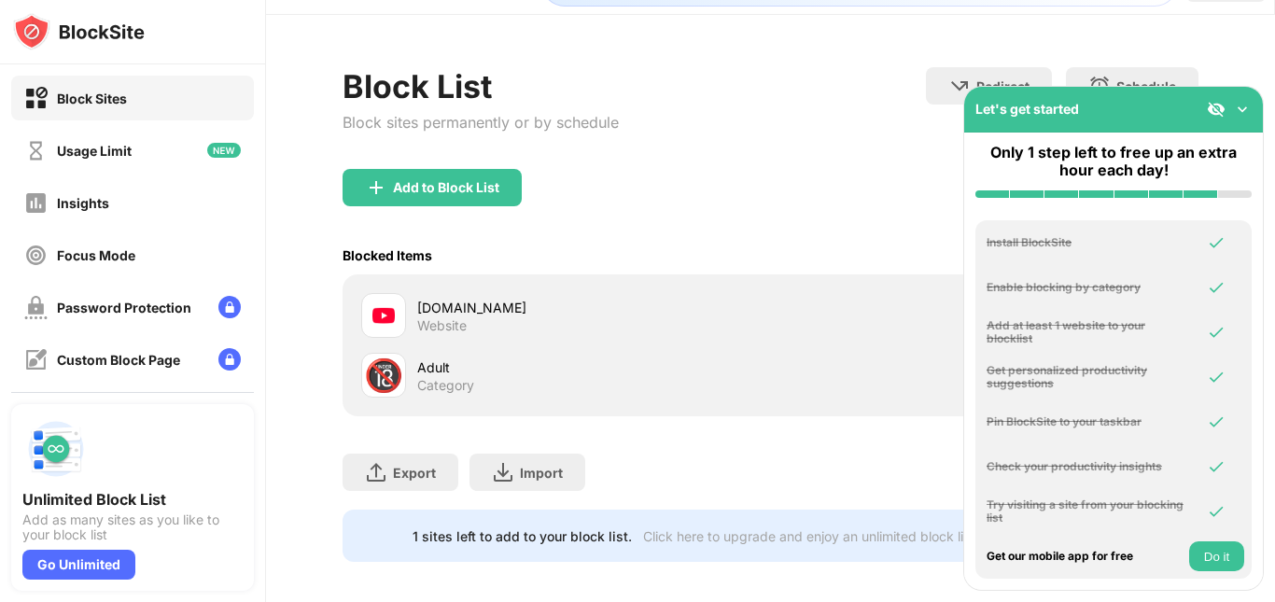
scroll to position [76, 0]
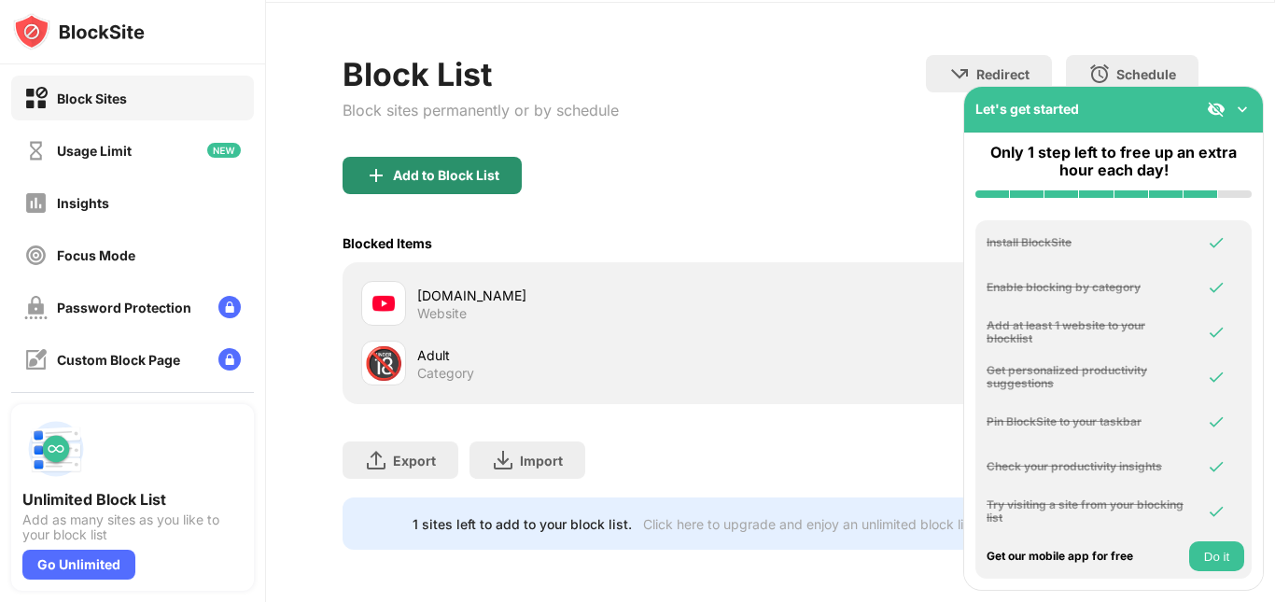
click at [451, 173] on div "Add to Block List" at bounding box center [432, 175] width 179 height 37
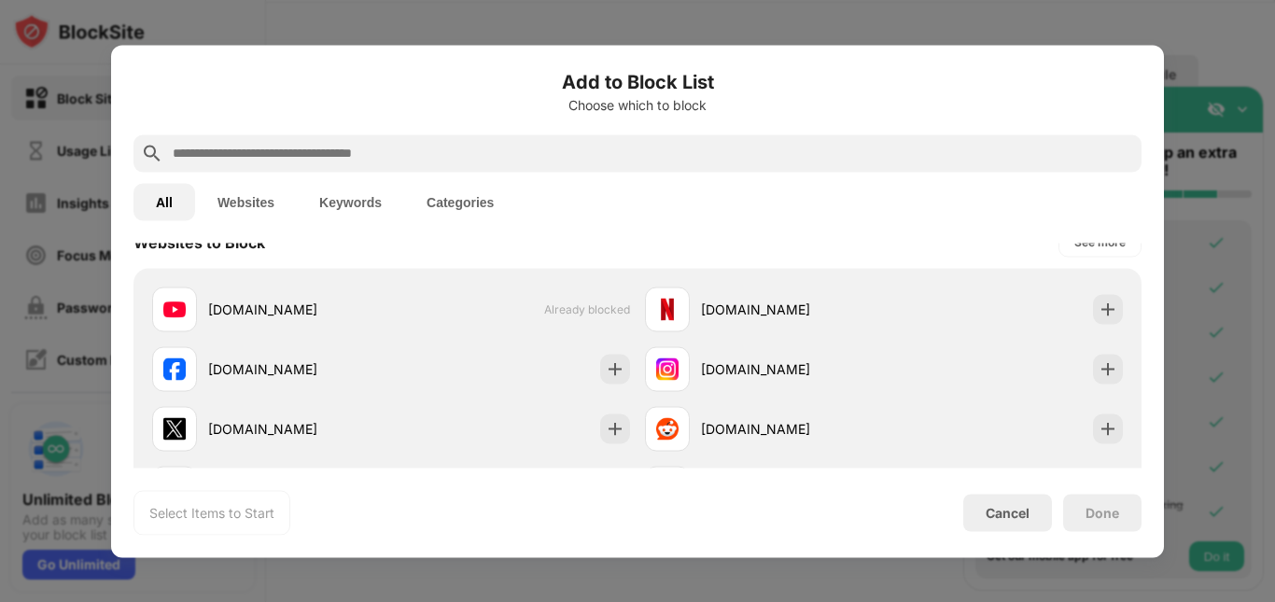
scroll to position [280, 0]
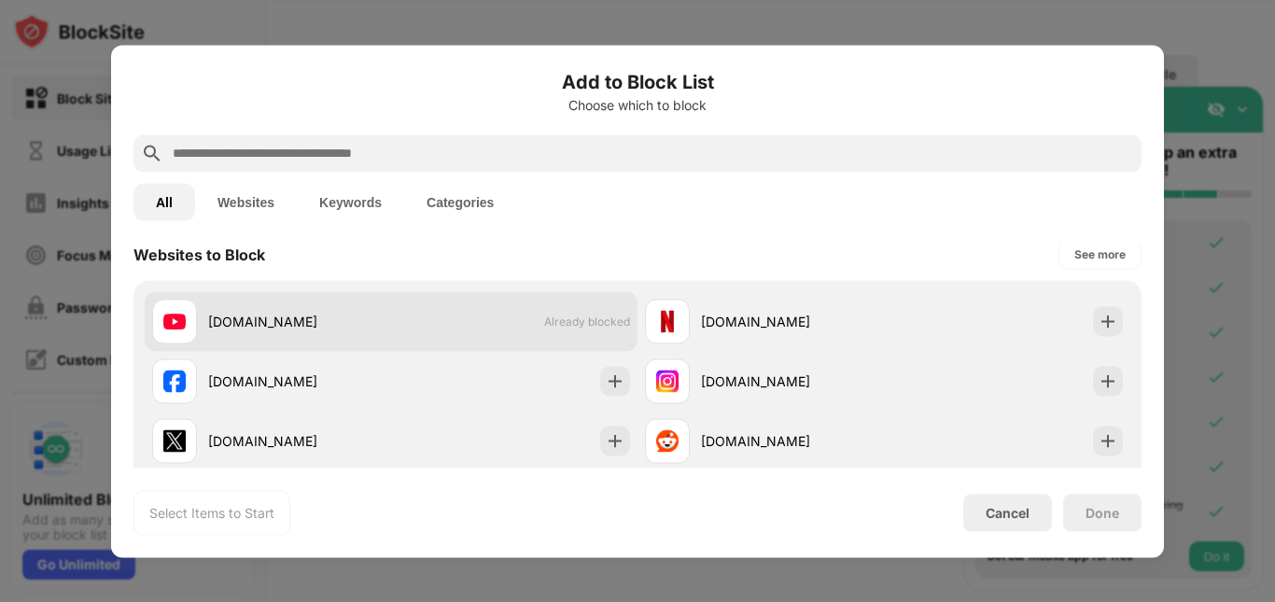
click at [595, 315] on span "Already blocked" at bounding box center [587, 322] width 86 height 14
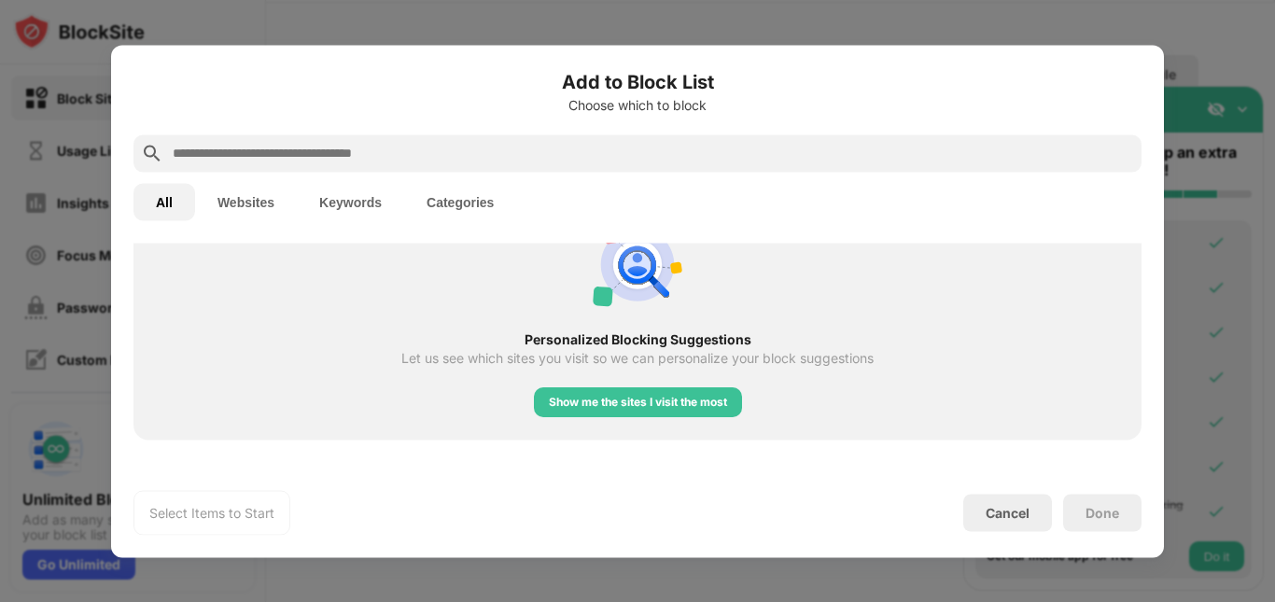
scroll to position [974, 0]
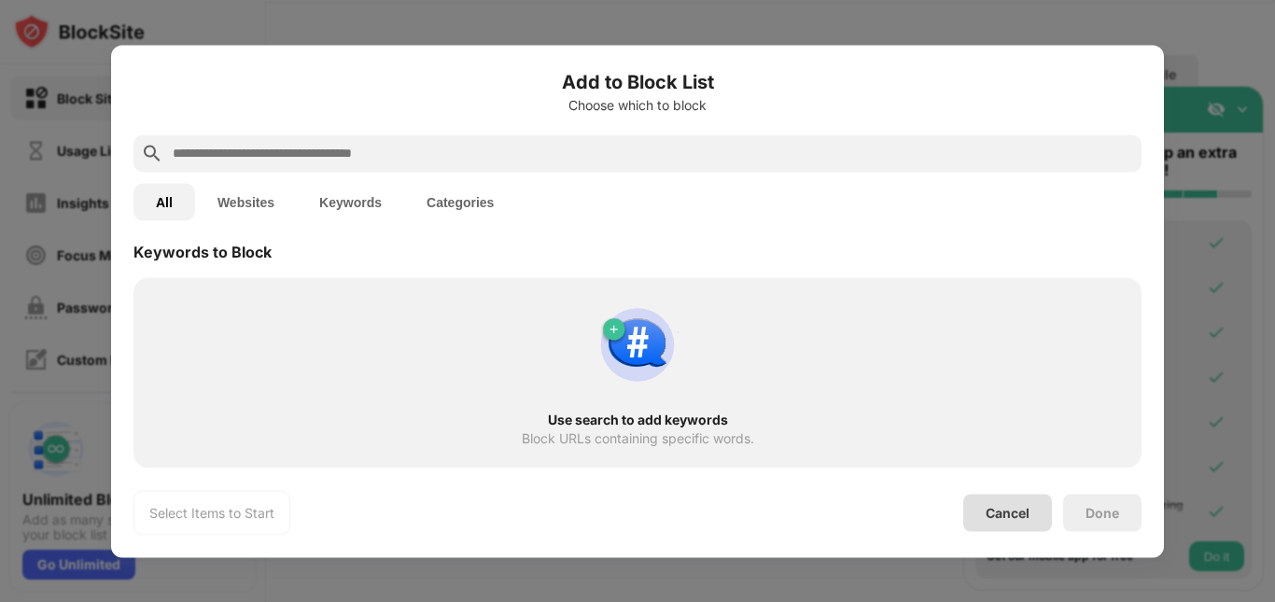
click at [1001, 522] on div "Cancel" at bounding box center [1007, 512] width 89 height 37
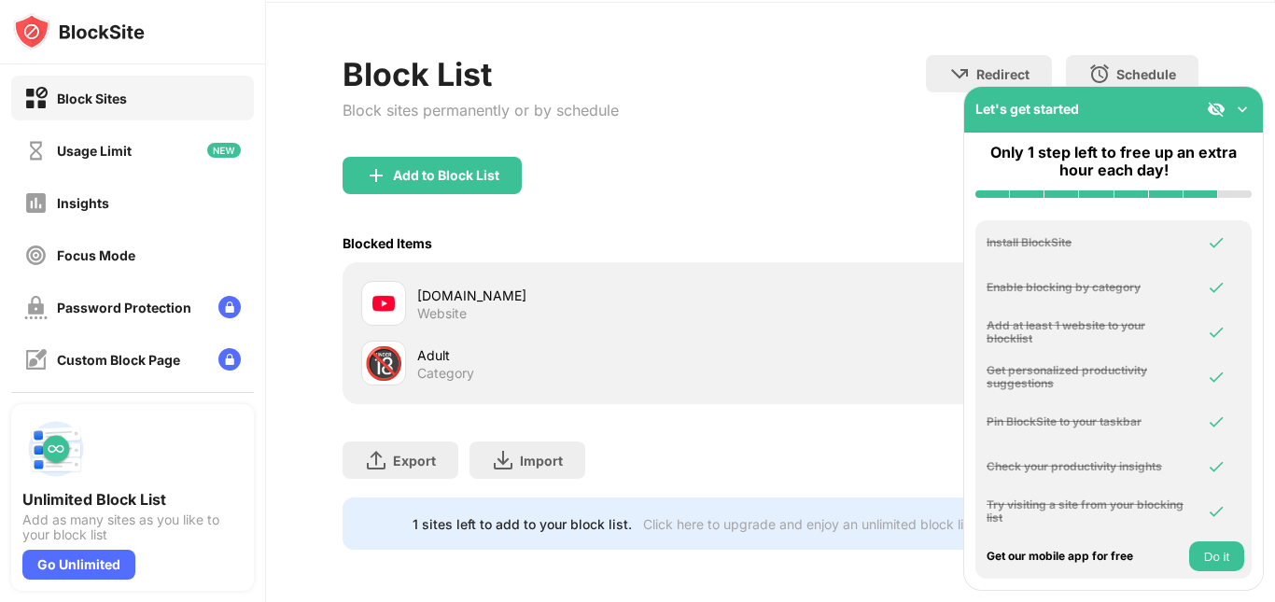
click at [1249, 106] on img at bounding box center [1242, 109] width 19 height 19
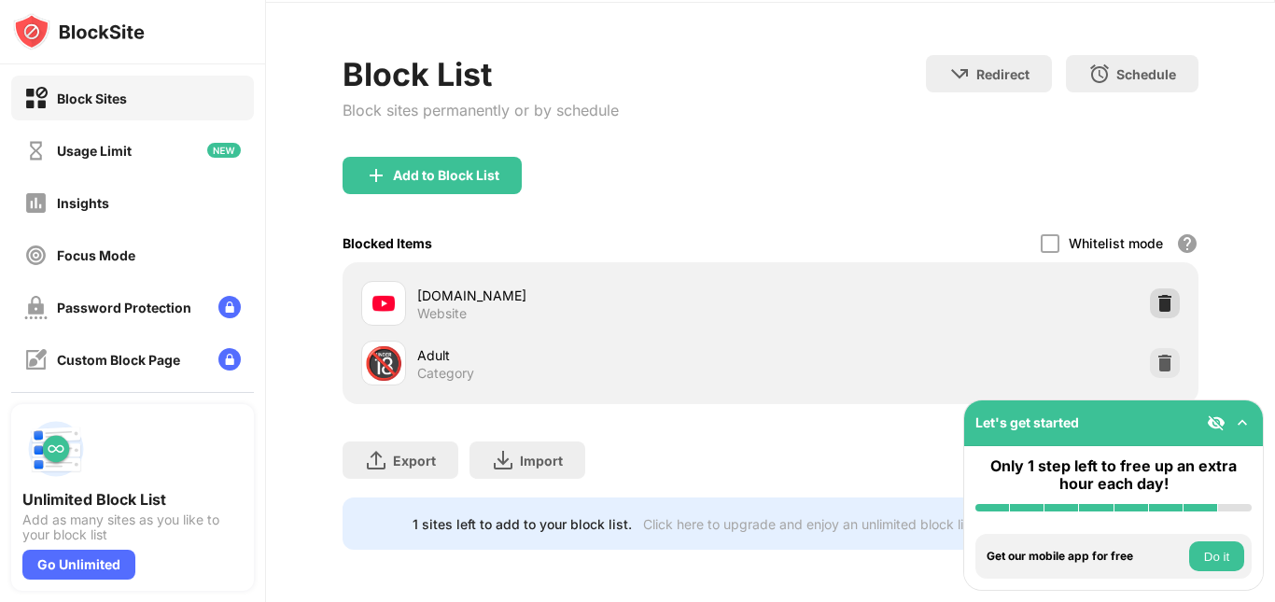
click at [1156, 294] on img at bounding box center [1165, 303] width 19 height 19
